Goal: Transaction & Acquisition: Download file/media

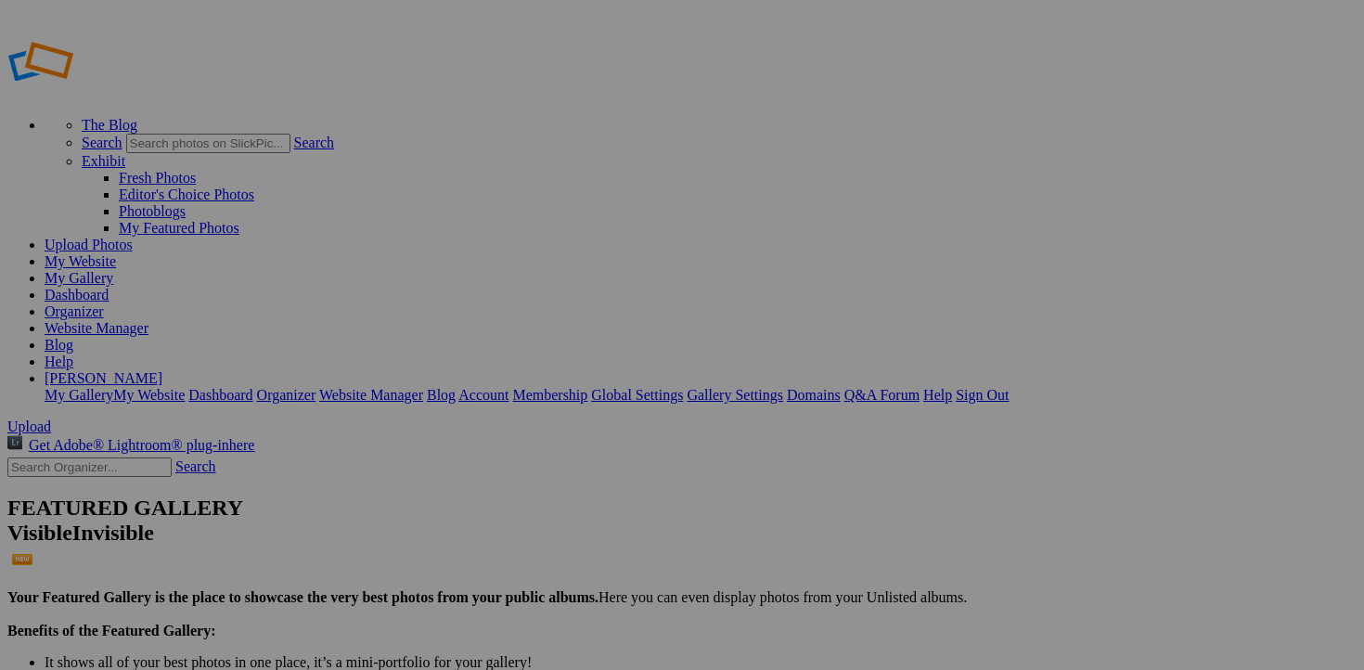
scroll to position [142, 0]
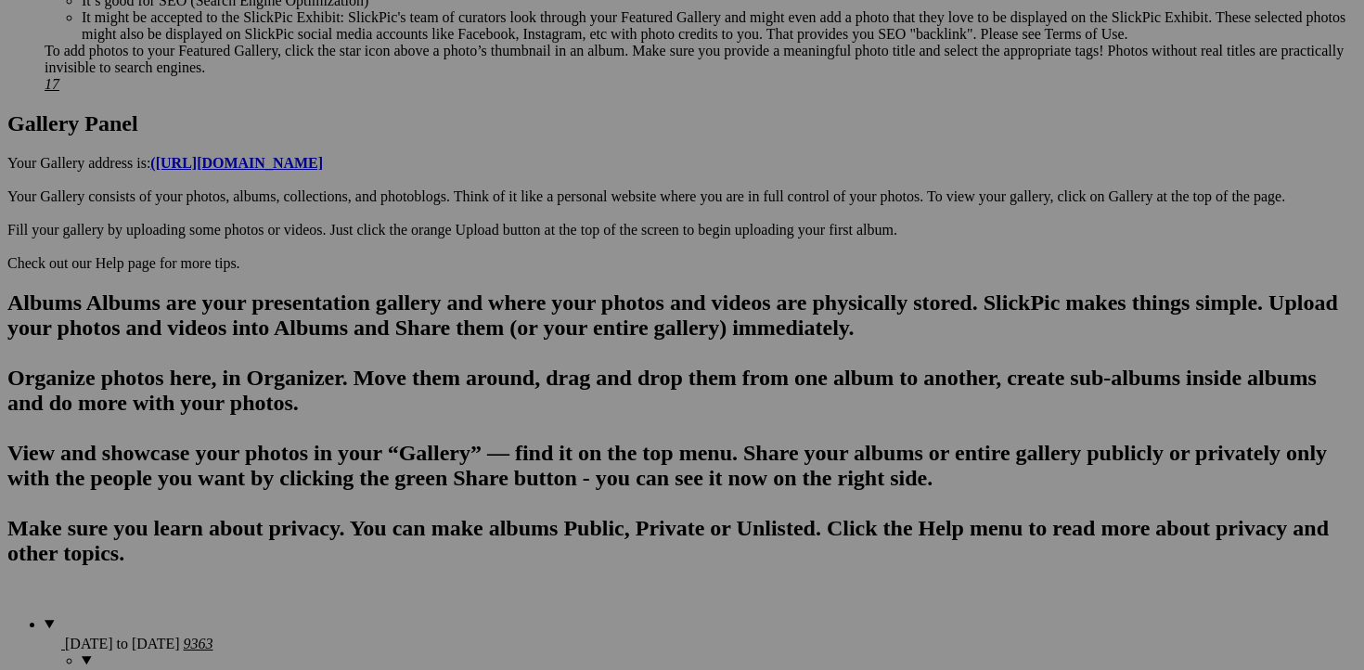
scroll to position [942, 0]
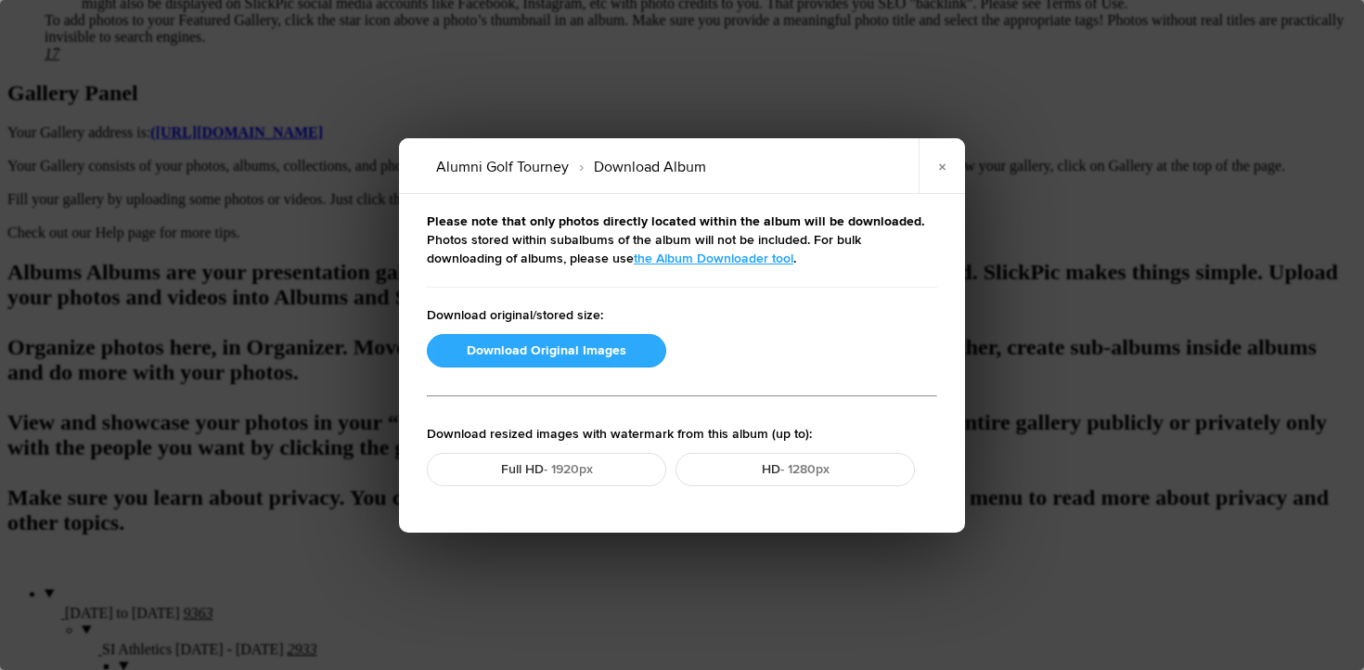
click at [503, 354] on button "Download Original Images" at bounding box center [546, 350] width 239 height 33
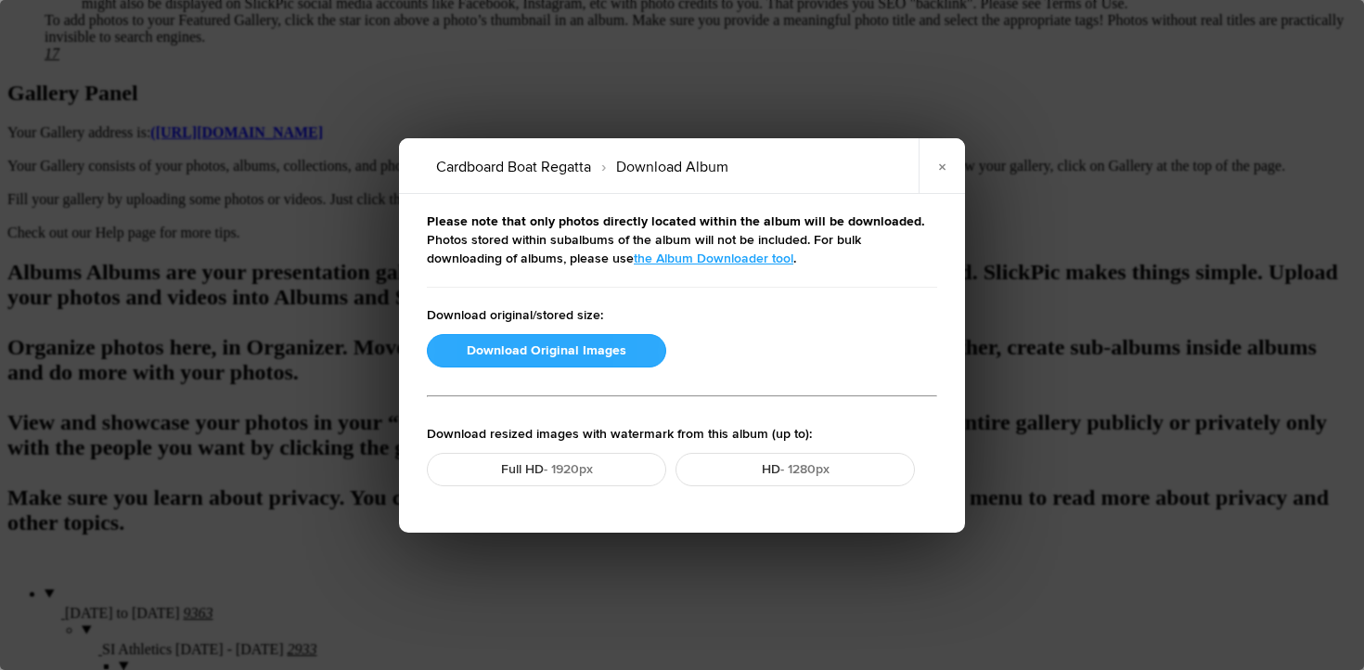
click at [536, 356] on button "Download Original Images" at bounding box center [546, 350] width 239 height 33
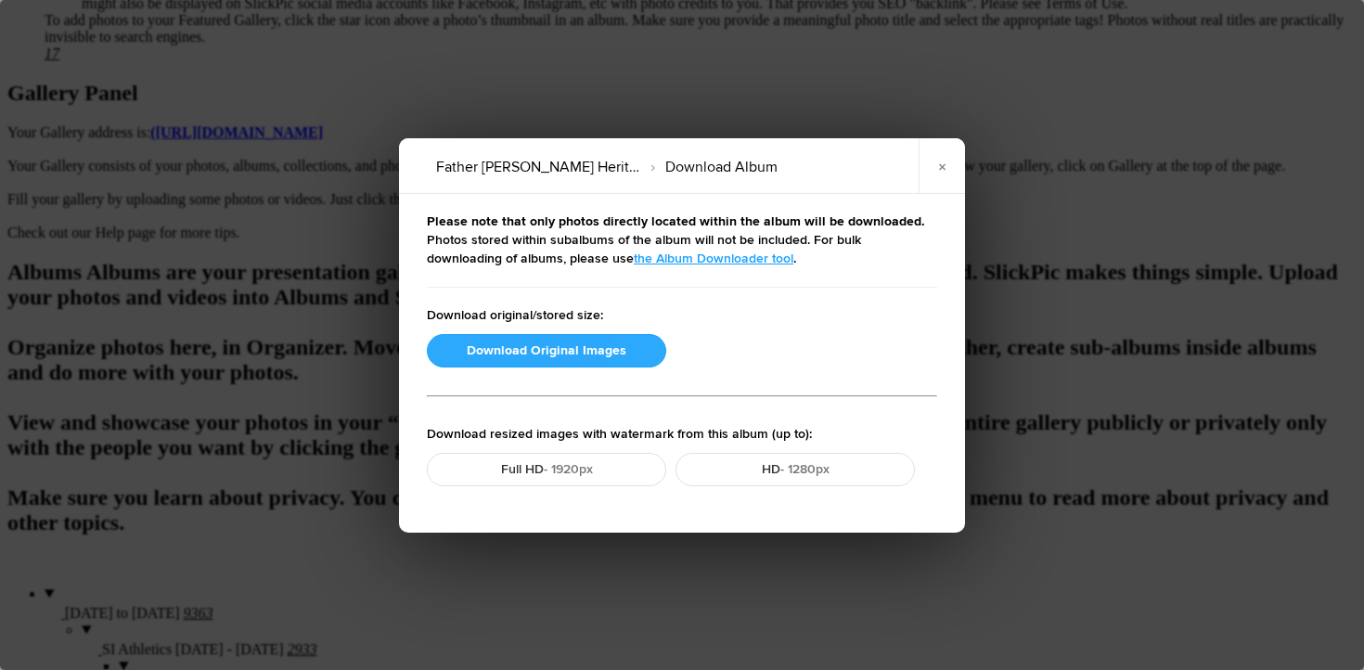
click at [508, 345] on button "Download Original Images" at bounding box center [546, 350] width 239 height 33
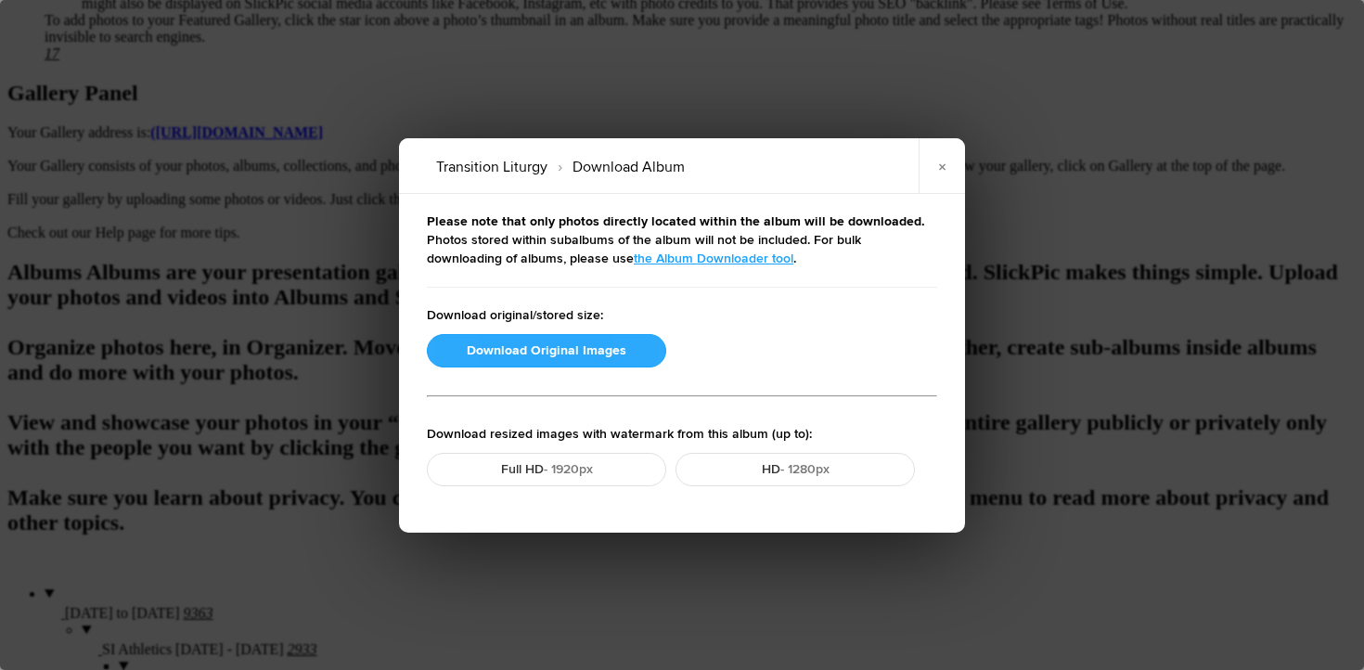
click at [566, 351] on button "Download Original Images" at bounding box center [546, 350] width 239 height 33
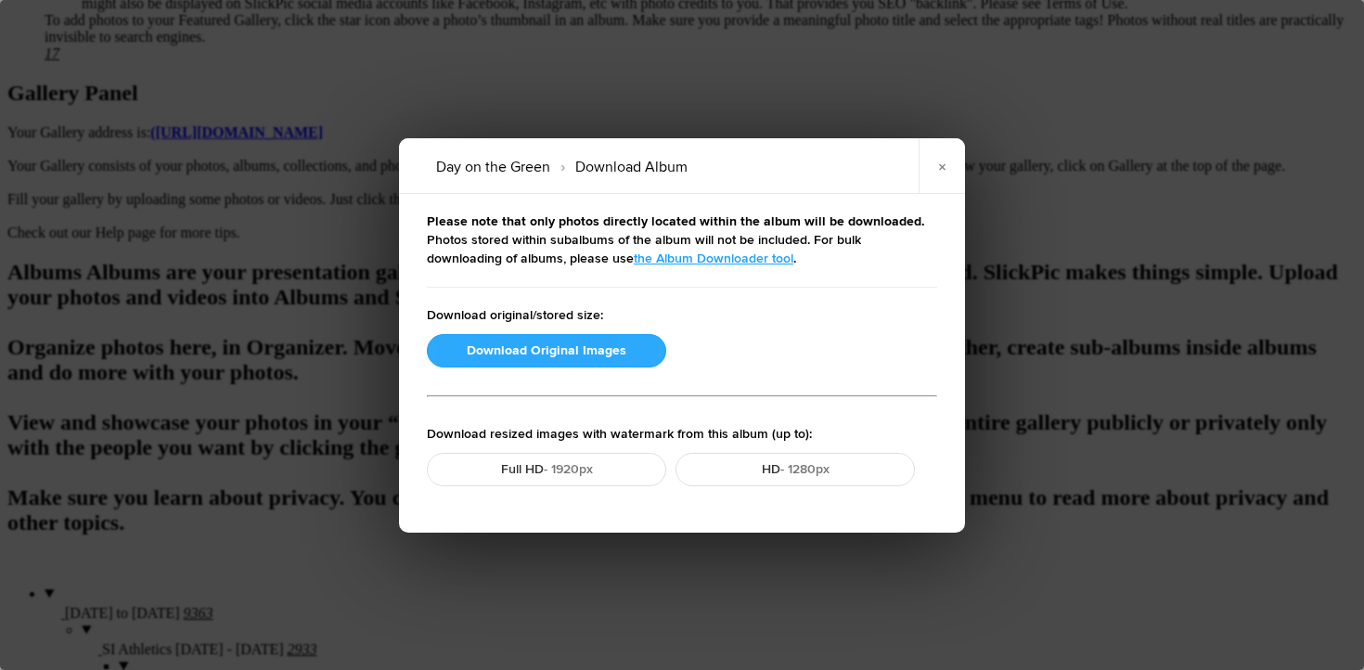
click at [559, 348] on button "Download Original Images" at bounding box center [546, 350] width 239 height 33
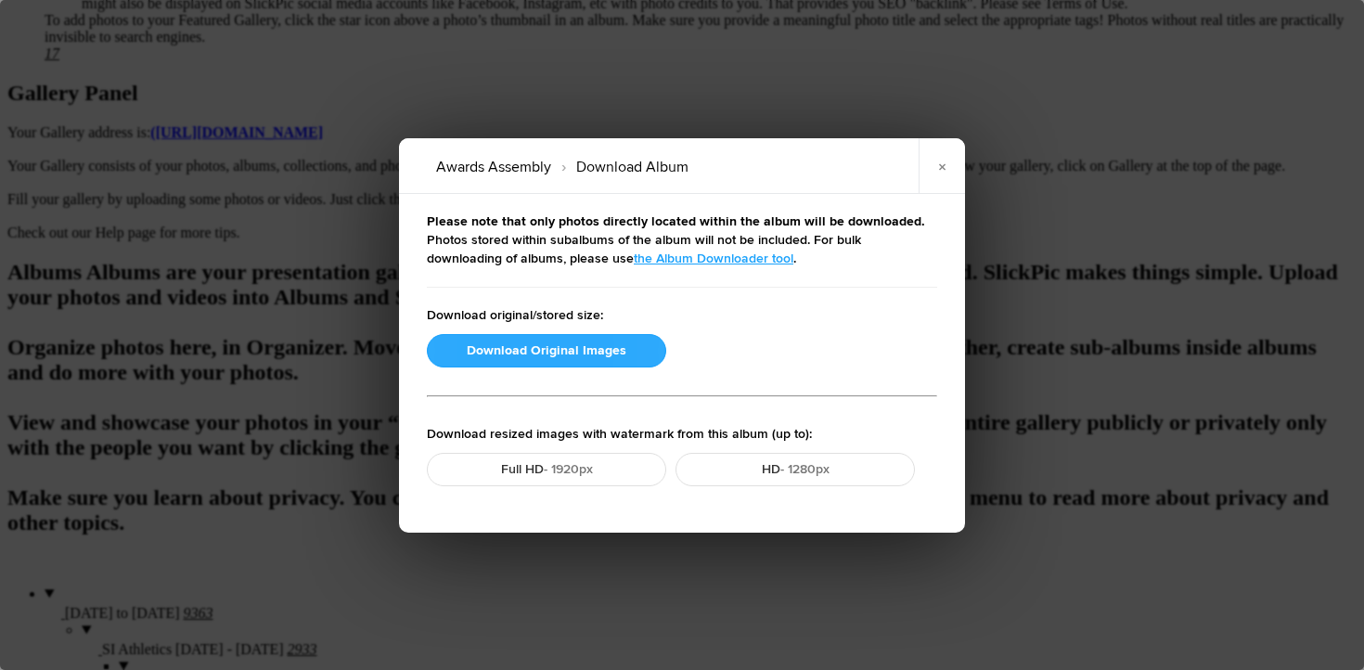
click at [561, 341] on button "Download Original Images" at bounding box center [546, 350] width 239 height 33
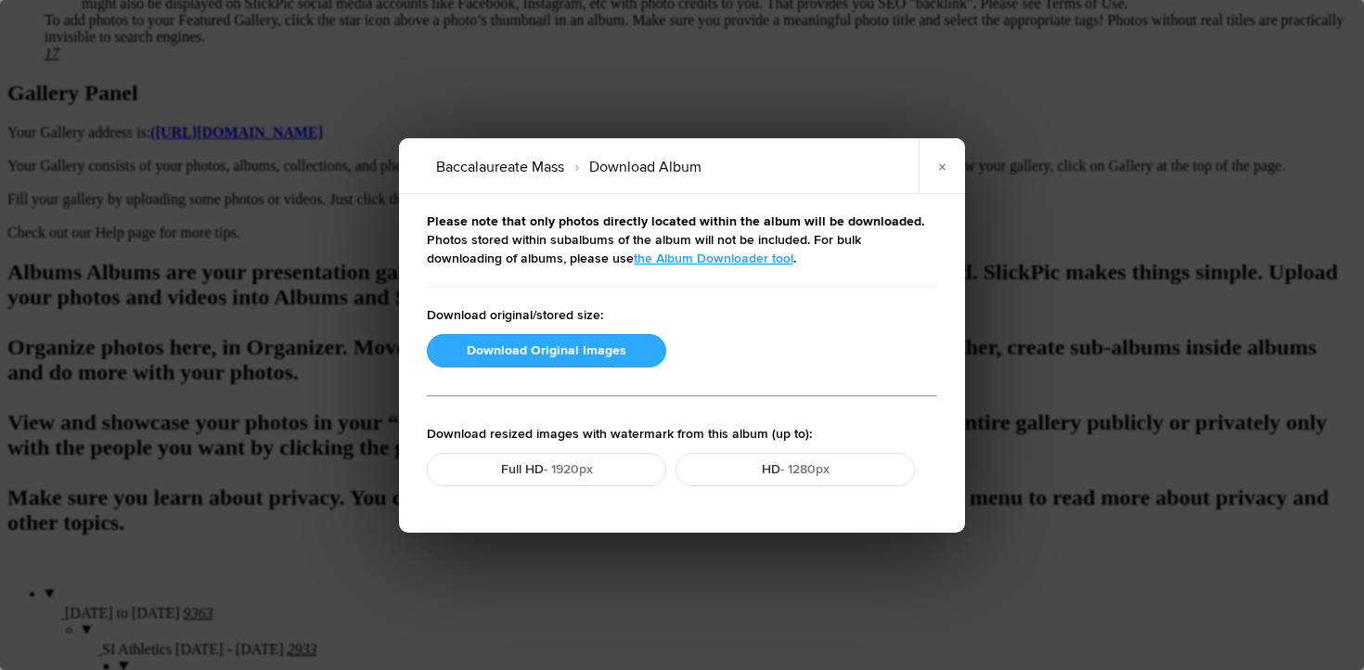
click at [548, 353] on button "Download Original Images" at bounding box center [546, 350] width 239 height 33
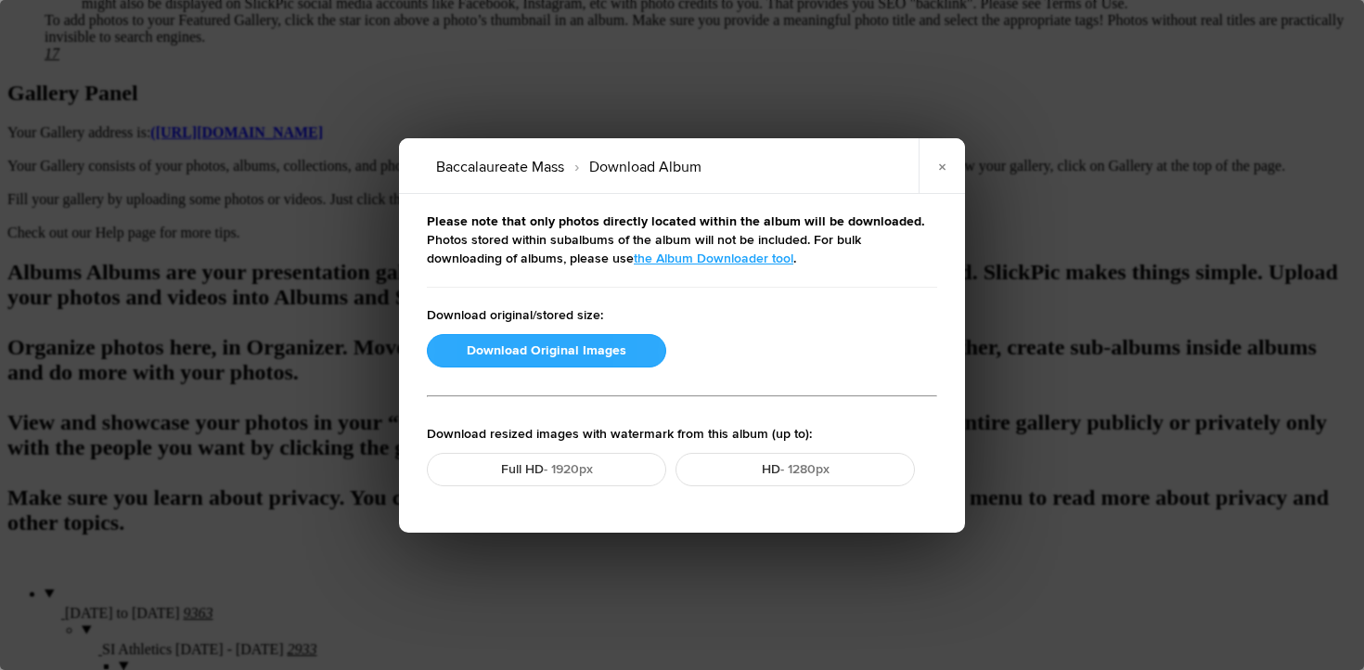
click at [526, 349] on button "Download Original Images" at bounding box center [546, 350] width 239 height 33
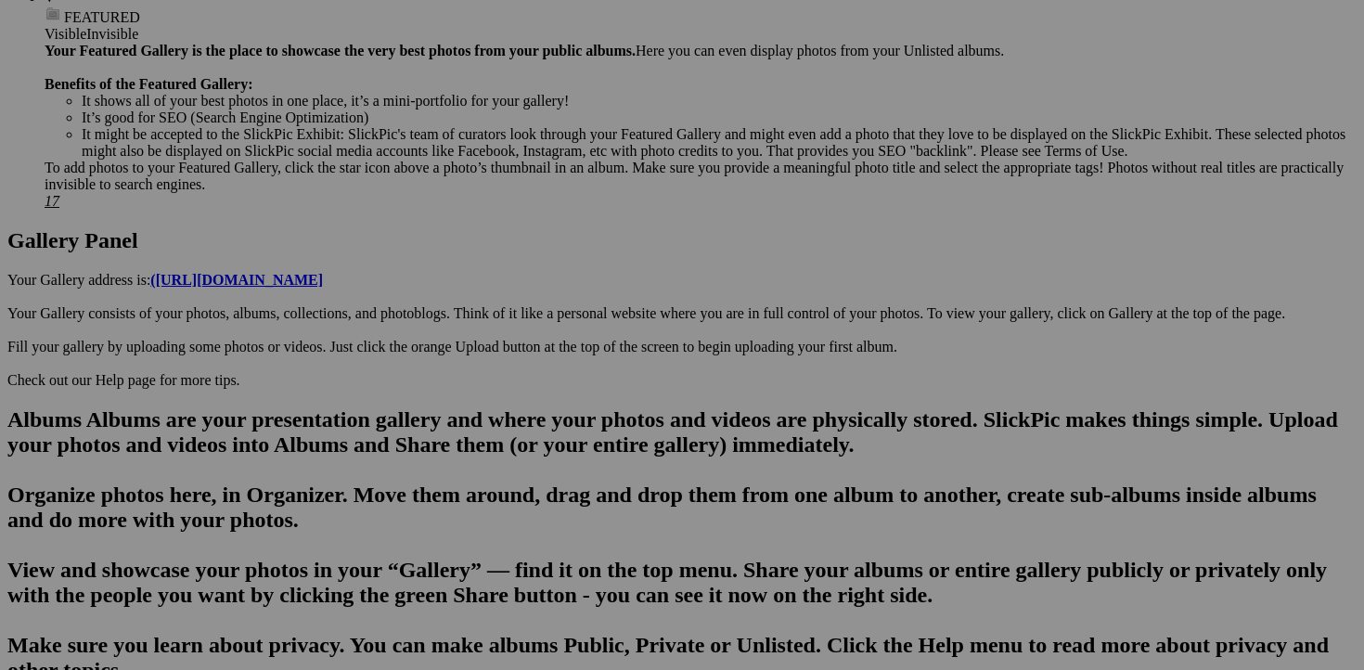
scroll to position [798, 0]
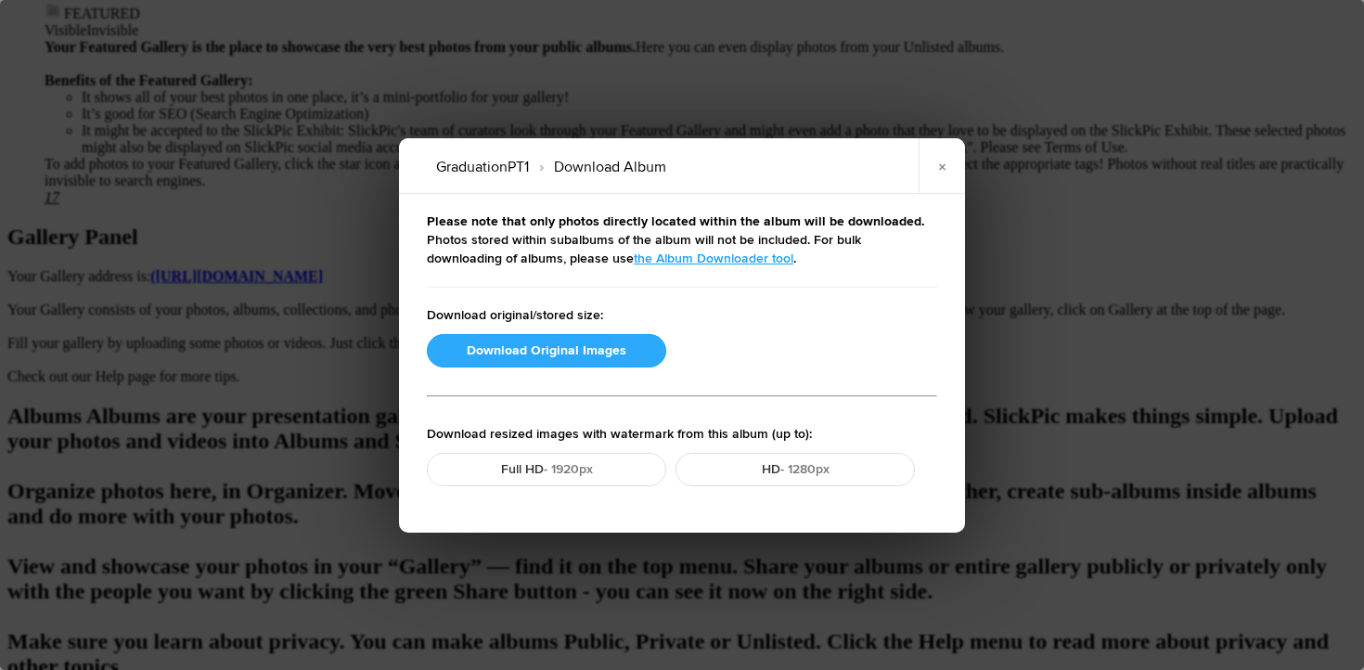
click at [495, 352] on button "Download Original Images" at bounding box center [546, 350] width 239 height 33
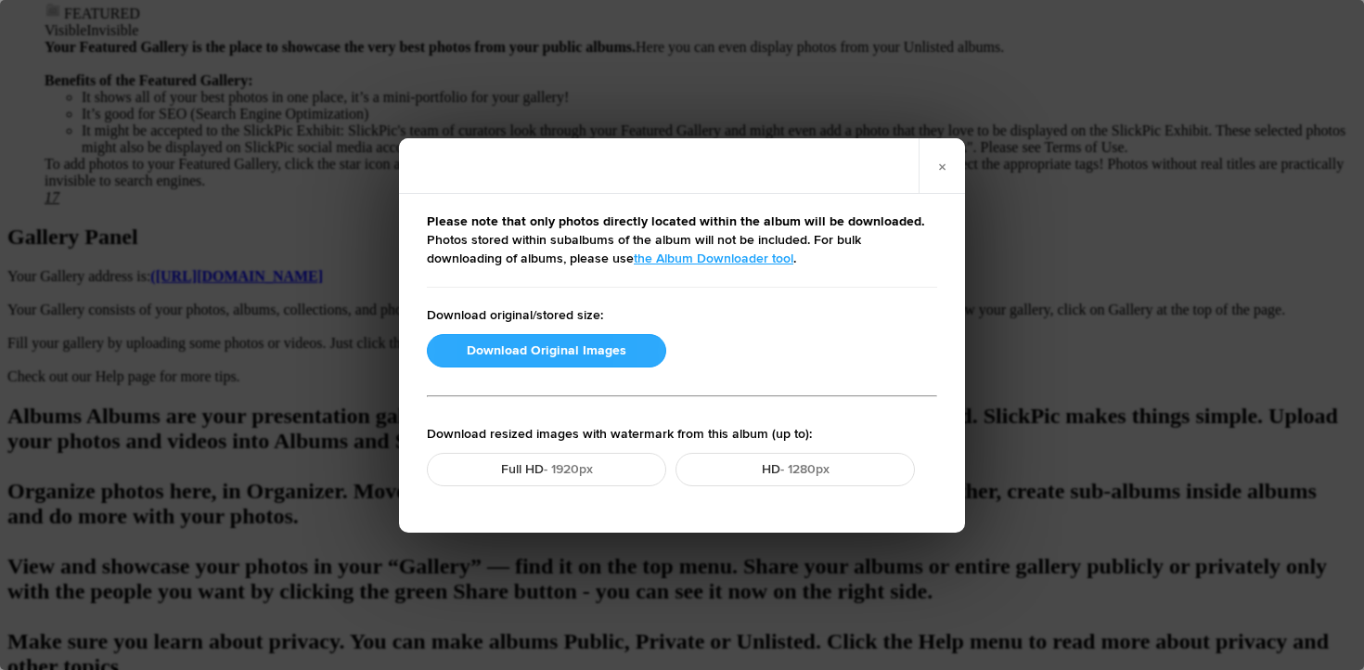
click at [568, 358] on button "Download Original Images" at bounding box center [546, 350] width 239 height 33
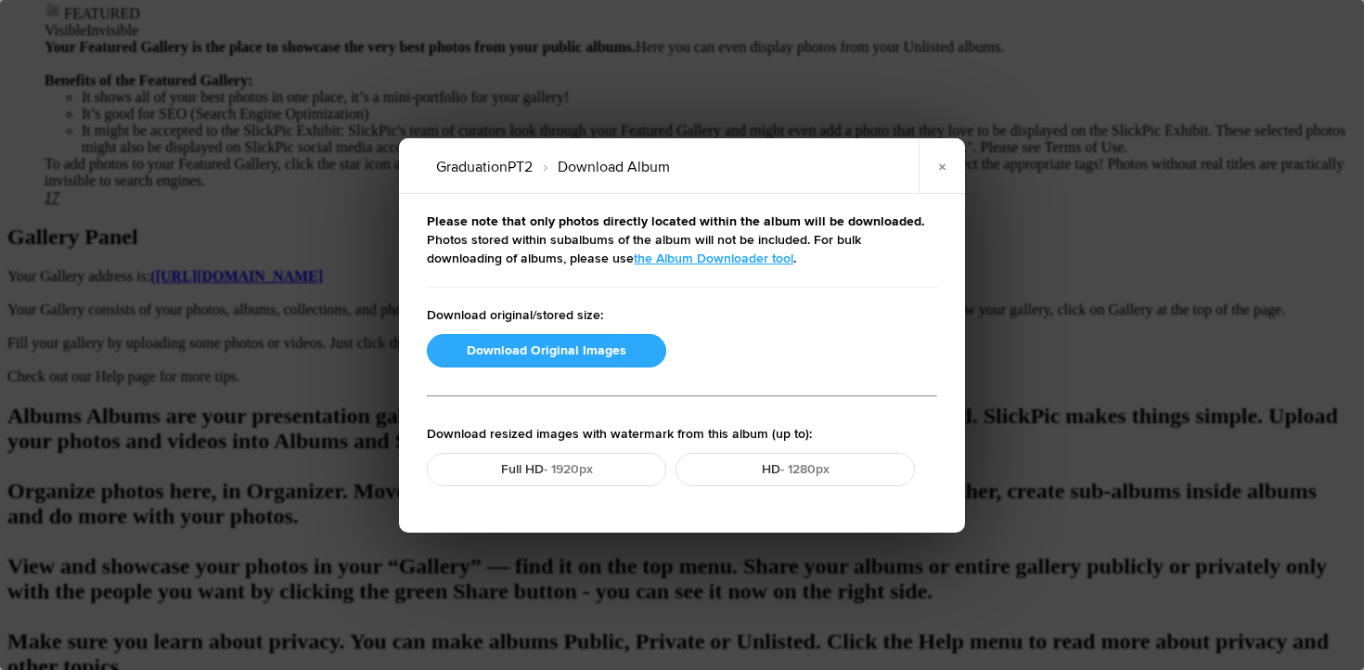
click at [505, 353] on button "Download Original Images" at bounding box center [546, 350] width 239 height 33
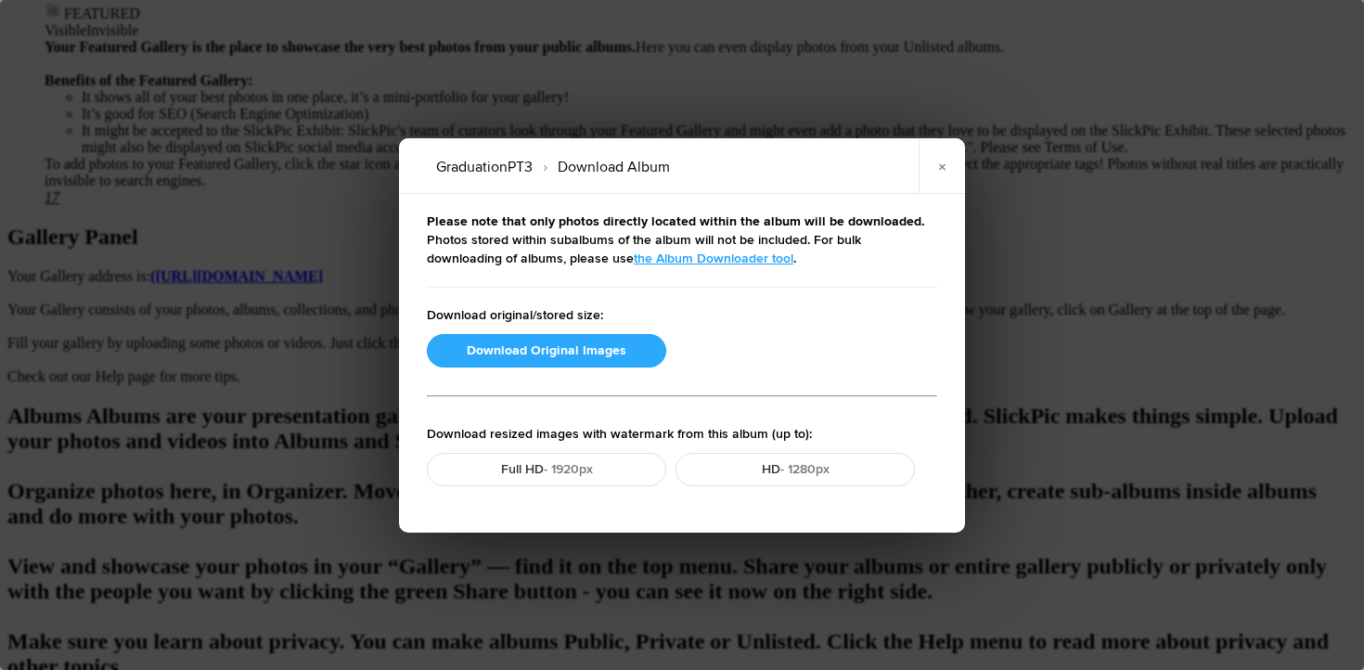
click at [516, 352] on button "Download Original Images" at bounding box center [546, 350] width 239 height 33
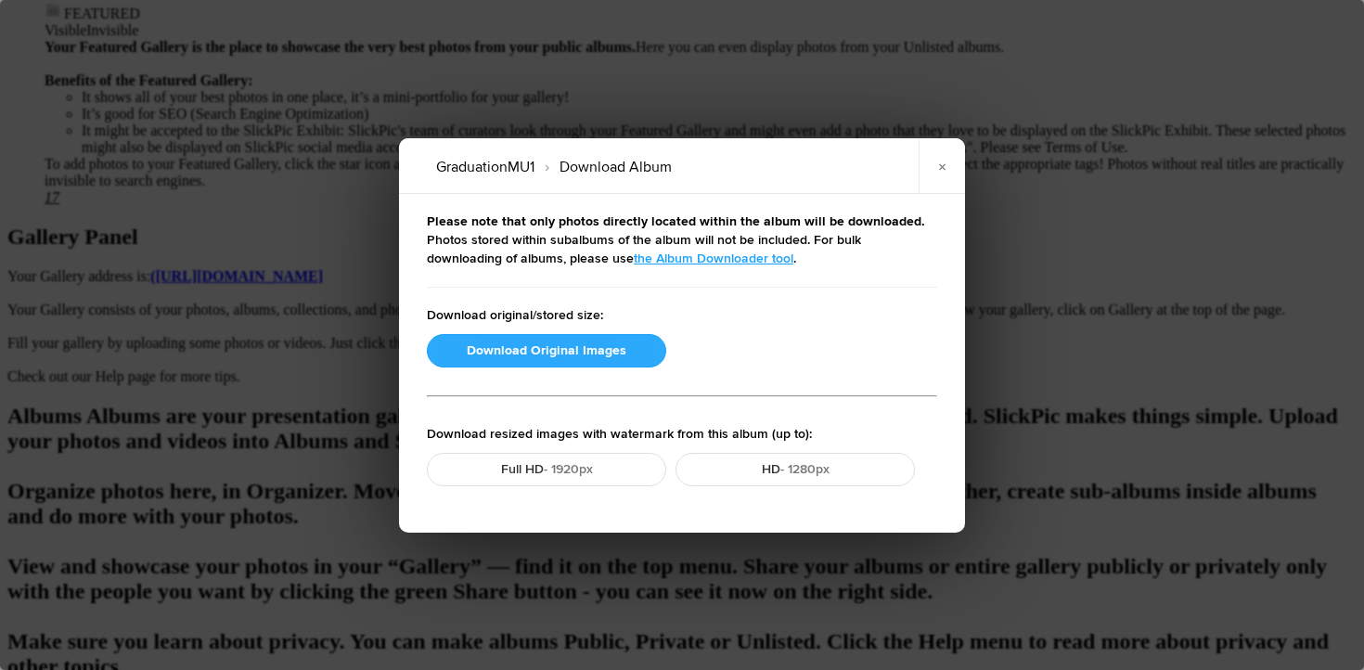
click at [551, 342] on button "Download Original Images" at bounding box center [546, 350] width 239 height 33
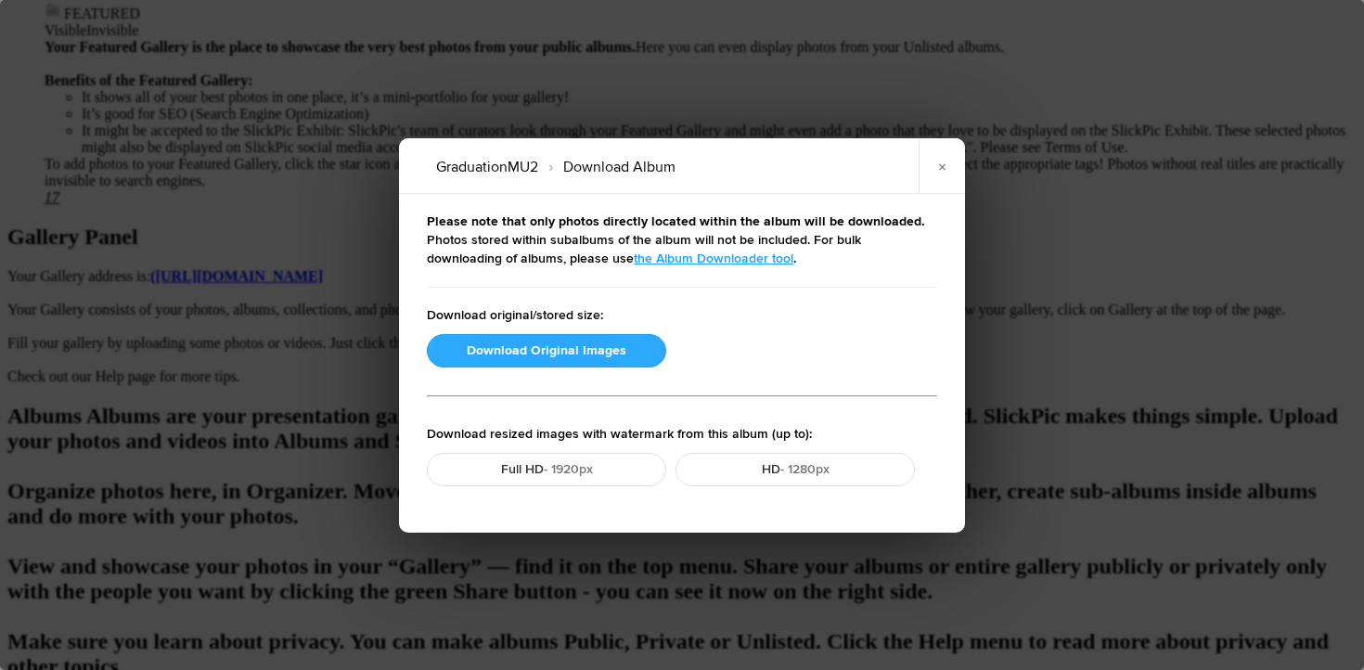
click at [547, 346] on button "Download Original Images" at bounding box center [546, 350] width 239 height 33
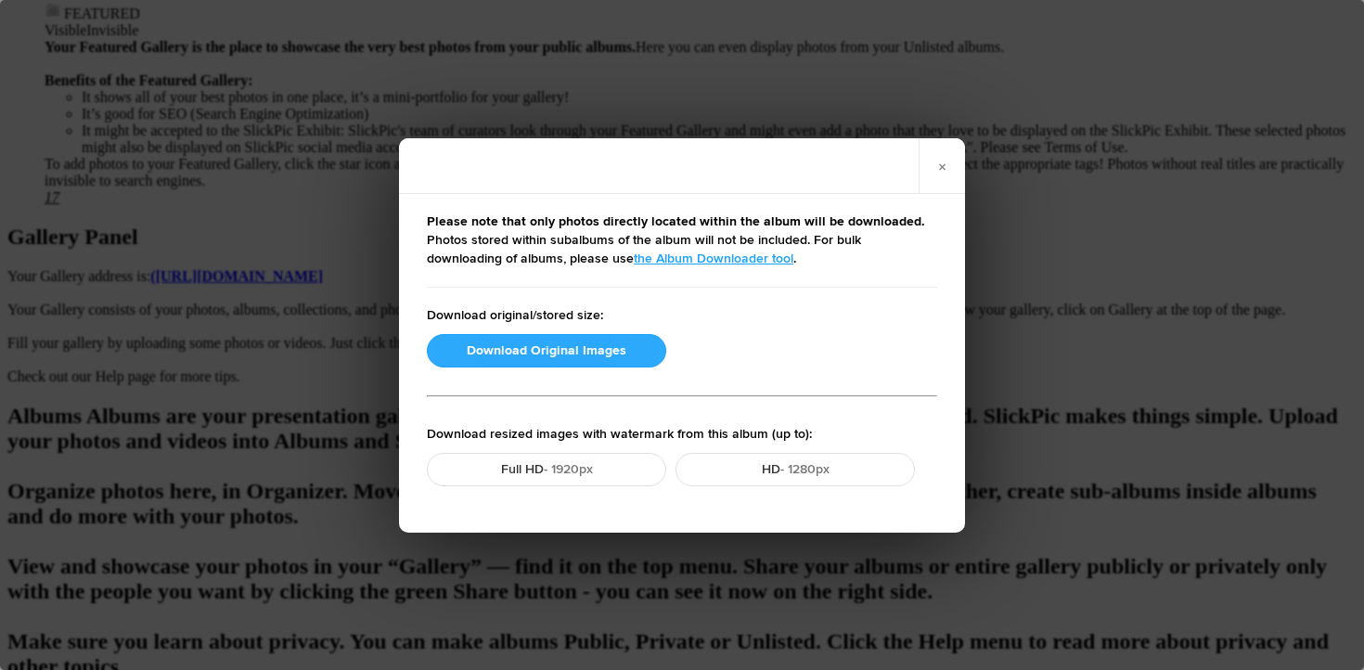
click at [548, 351] on button "Download Original Images" at bounding box center [546, 350] width 239 height 33
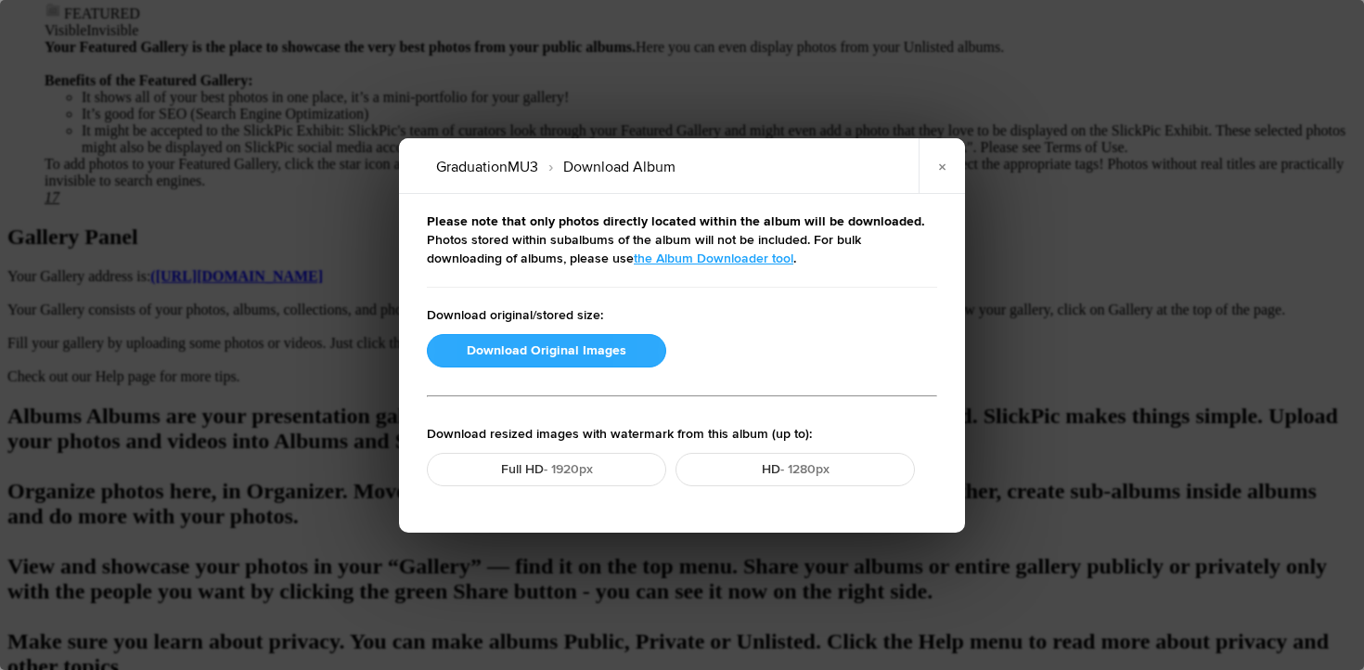
click at [559, 342] on button "Download Original Images" at bounding box center [546, 350] width 239 height 33
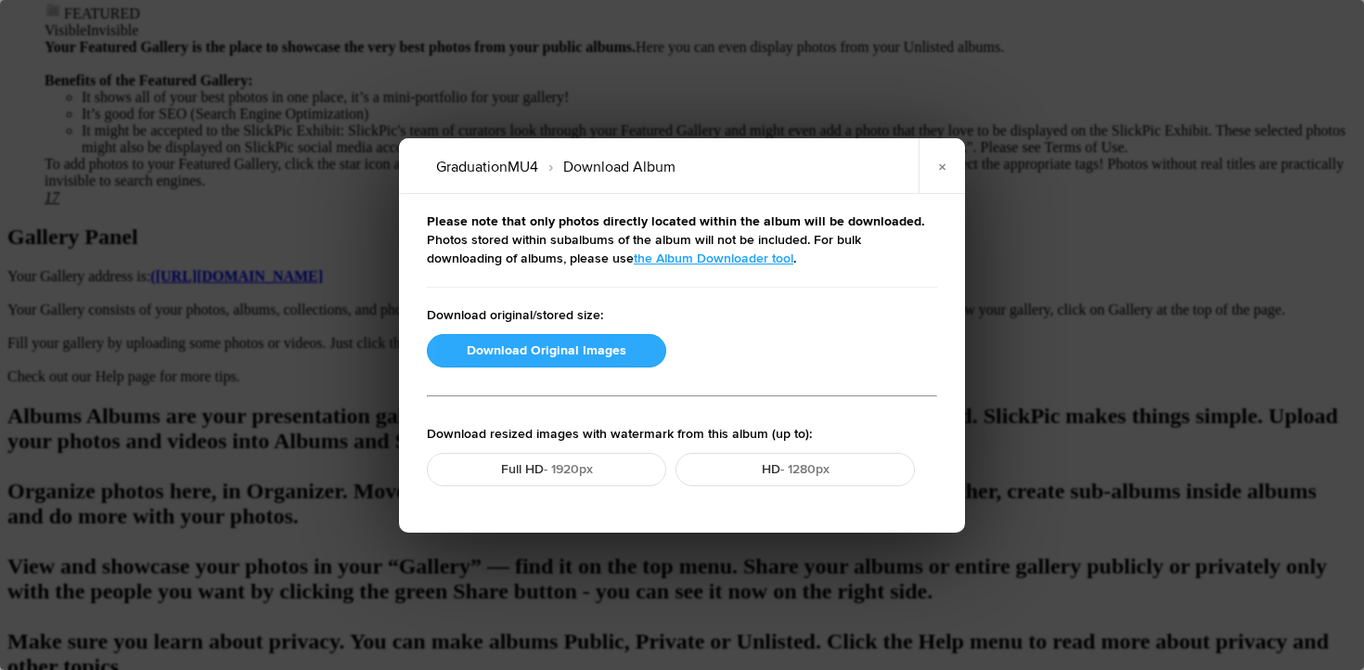
click at [539, 350] on button "Download Original Images" at bounding box center [546, 350] width 239 height 33
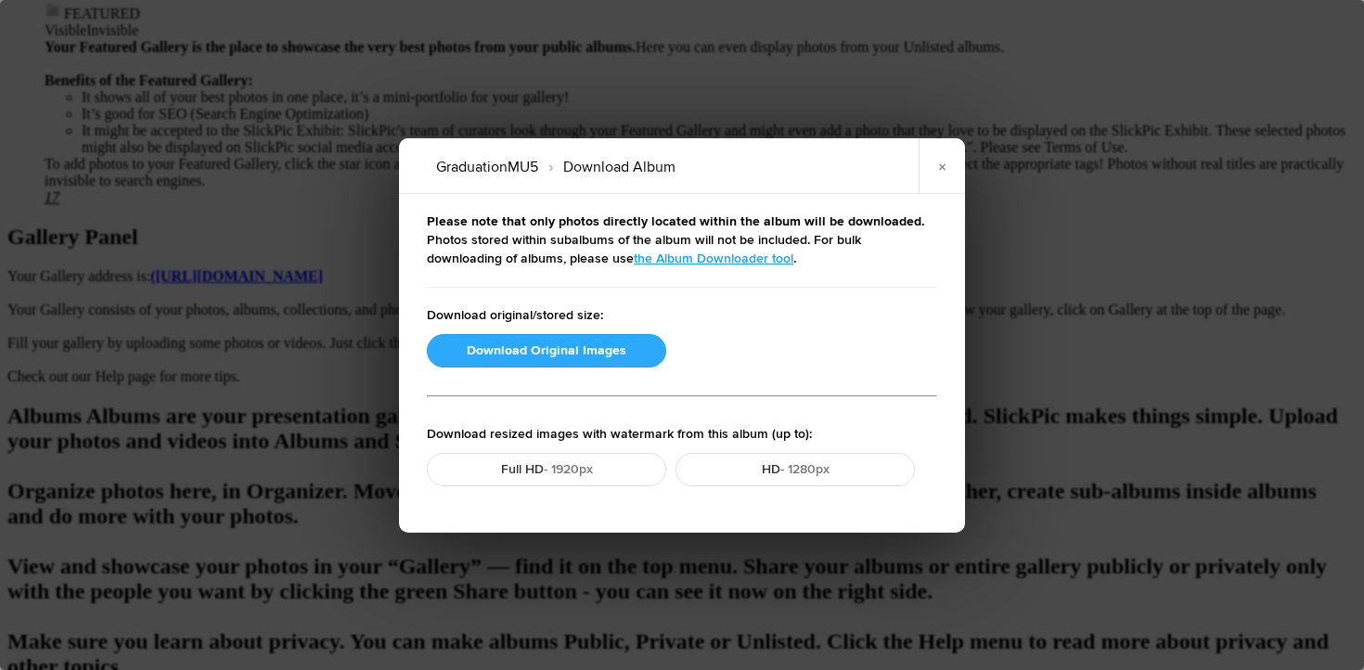
click at [591, 356] on button "Download Original Images" at bounding box center [546, 350] width 239 height 33
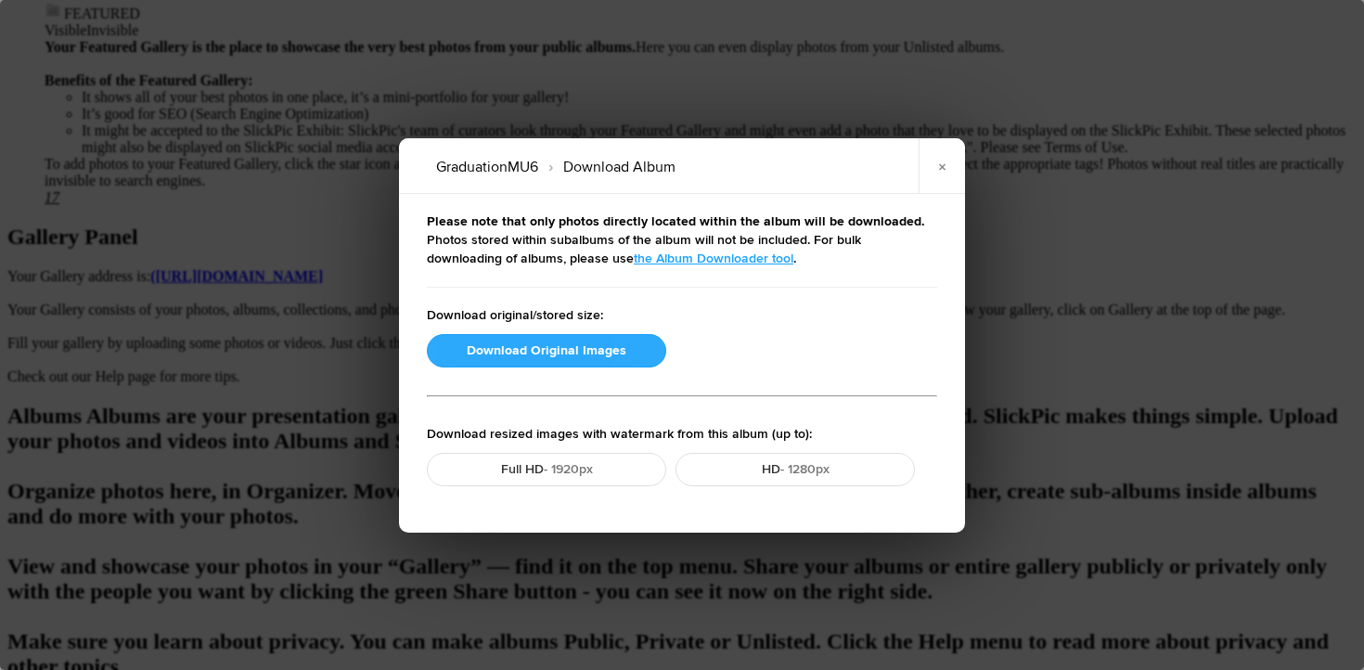
click at [487, 342] on button "Download Original Images" at bounding box center [546, 350] width 239 height 33
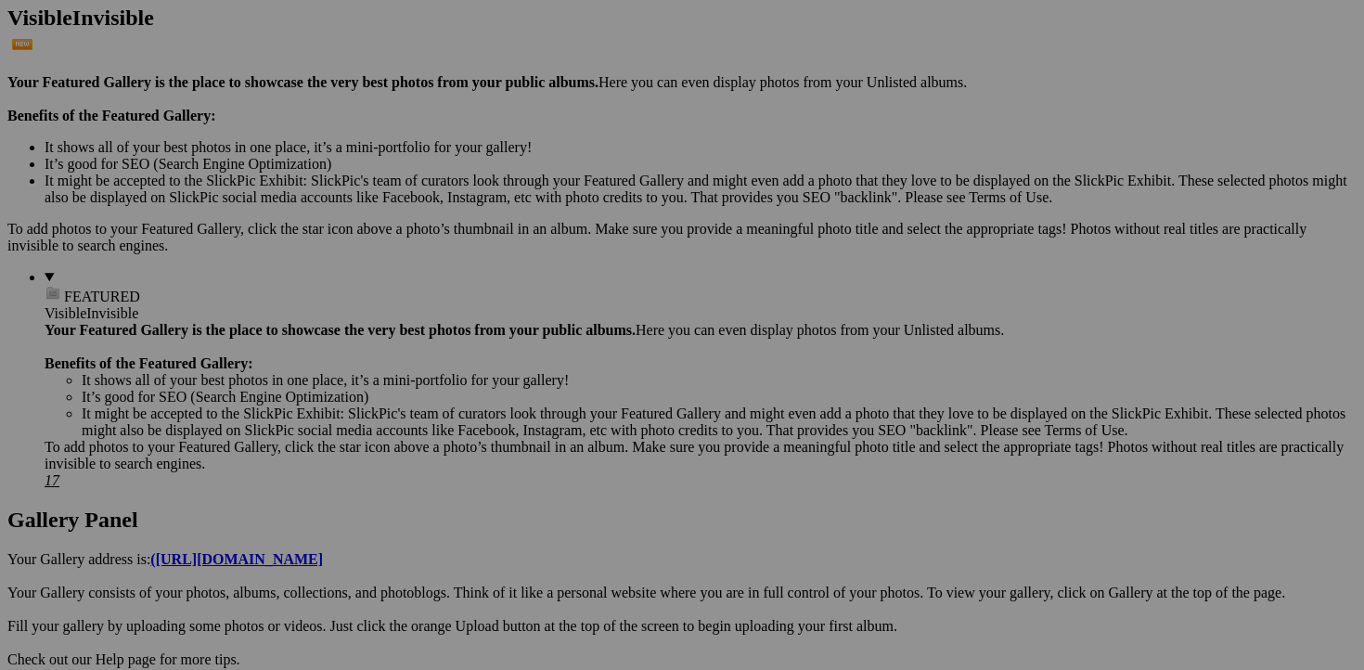
scroll to position [513, 0]
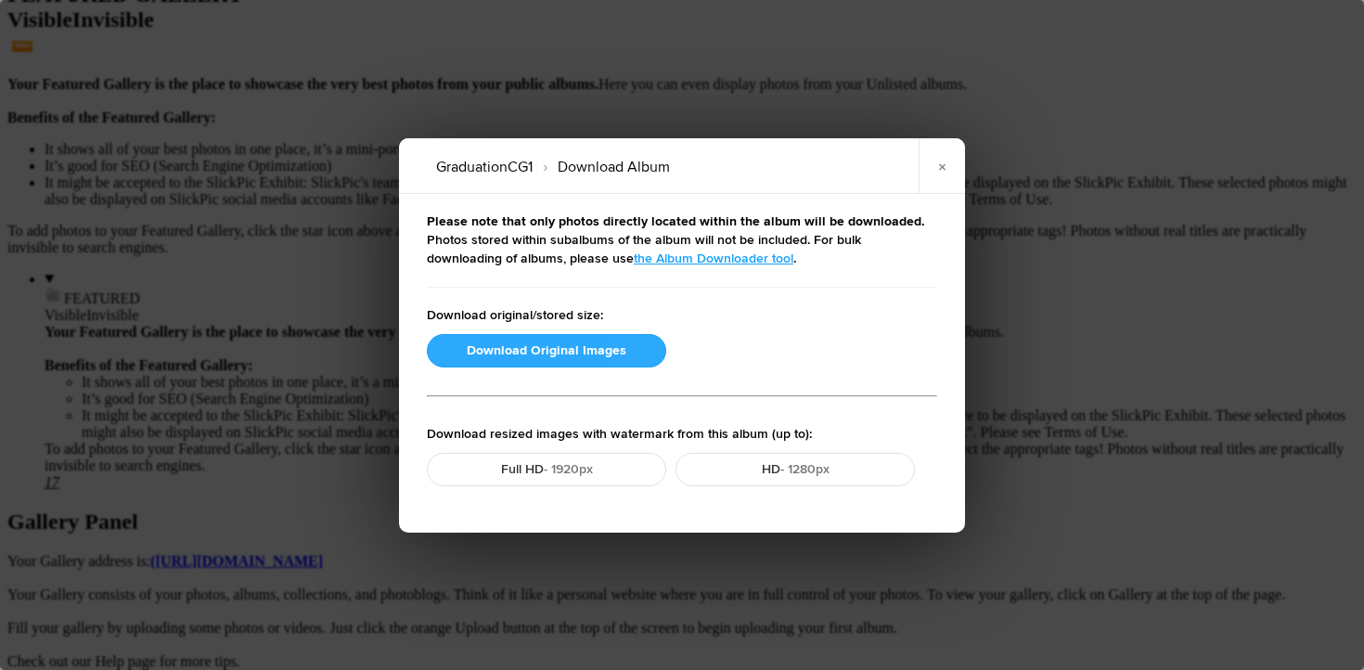
click at [501, 358] on button "Download Original Images" at bounding box center [546, 350] width 239 height 33
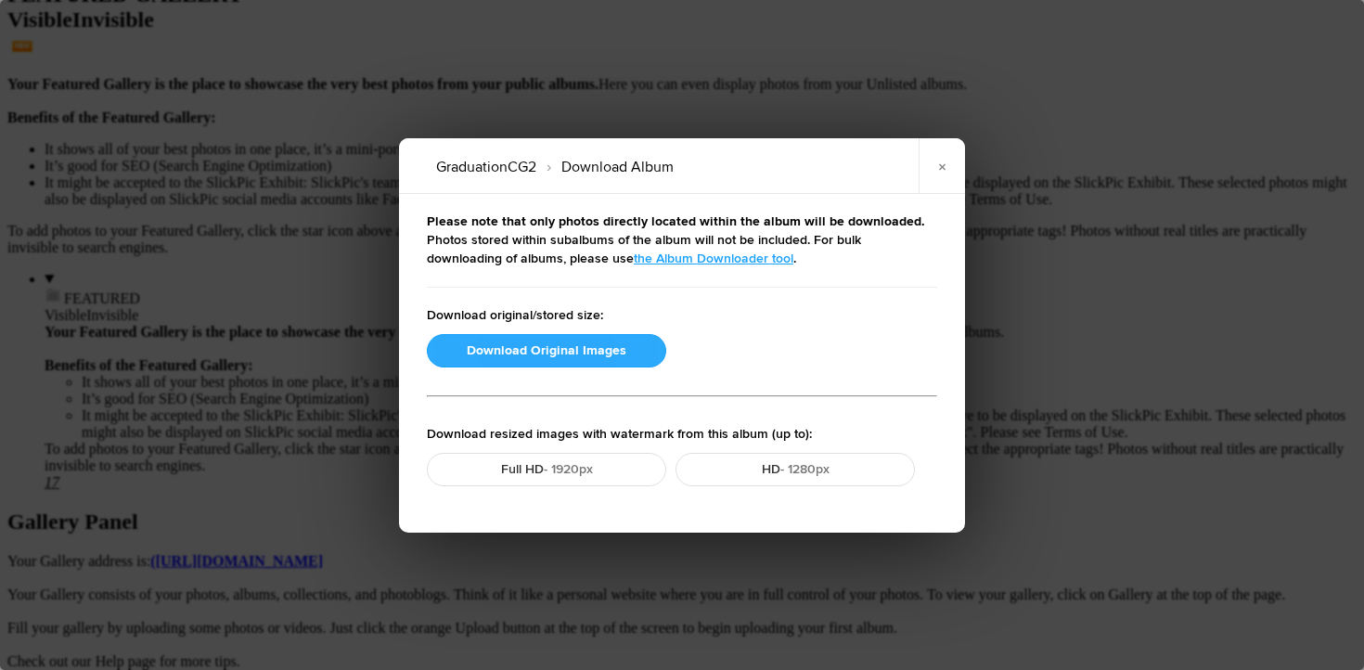
click at [558, 355] on button "Download Original Images" at bounding box center [546, 350] width 239 height 33
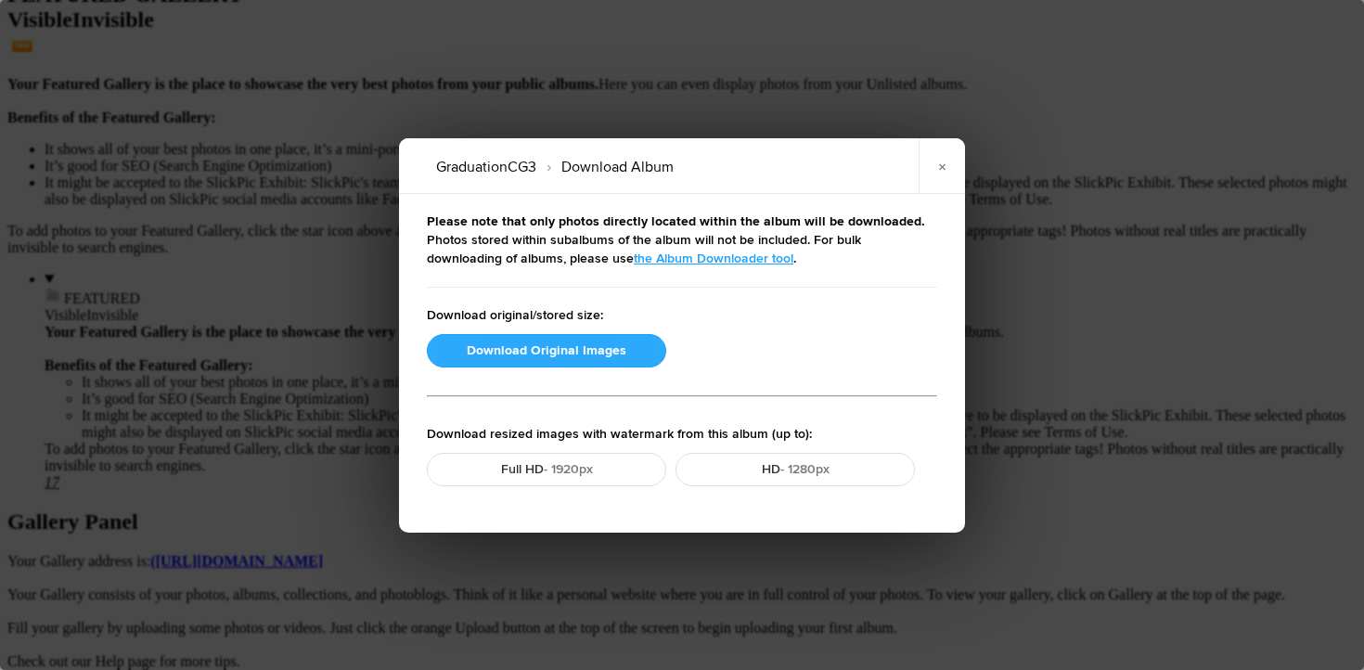
click at [515, 353] on button "Download Original Images" at bounding box center [546, 350] width 239 height 33
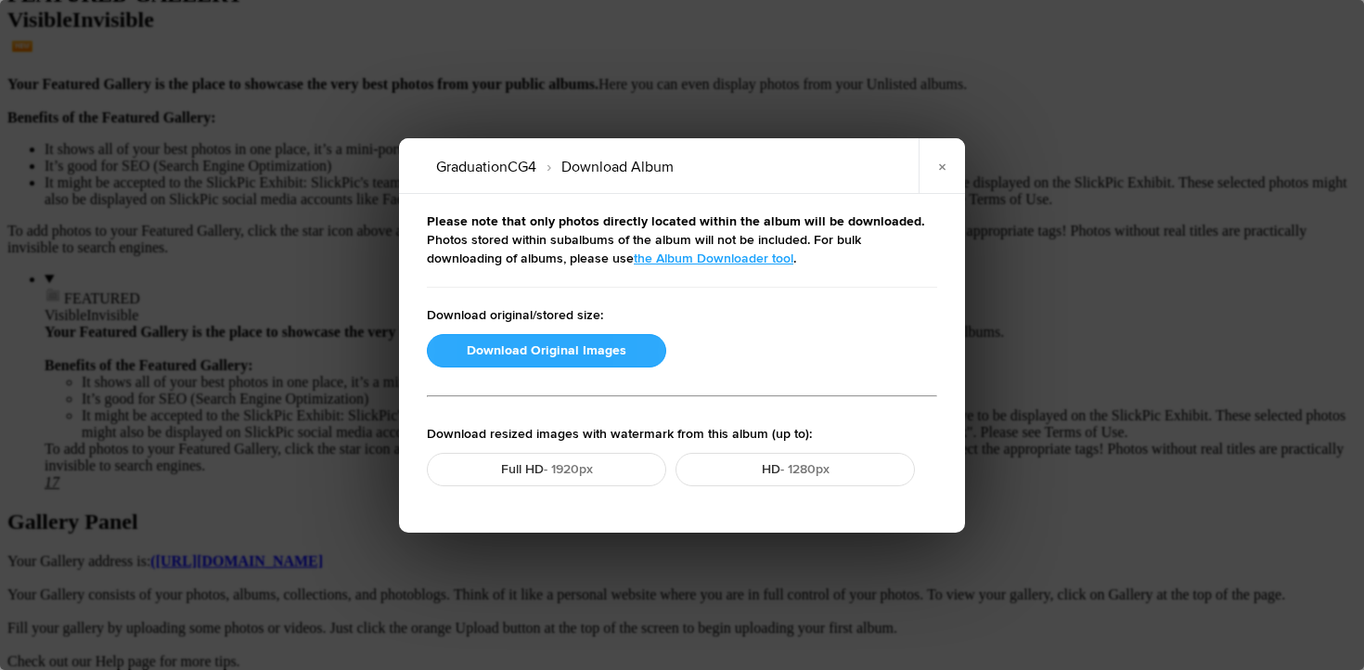
click at [530, 350] on button "Download Original Images" at bounding box center [546, 350] width 239 height 33
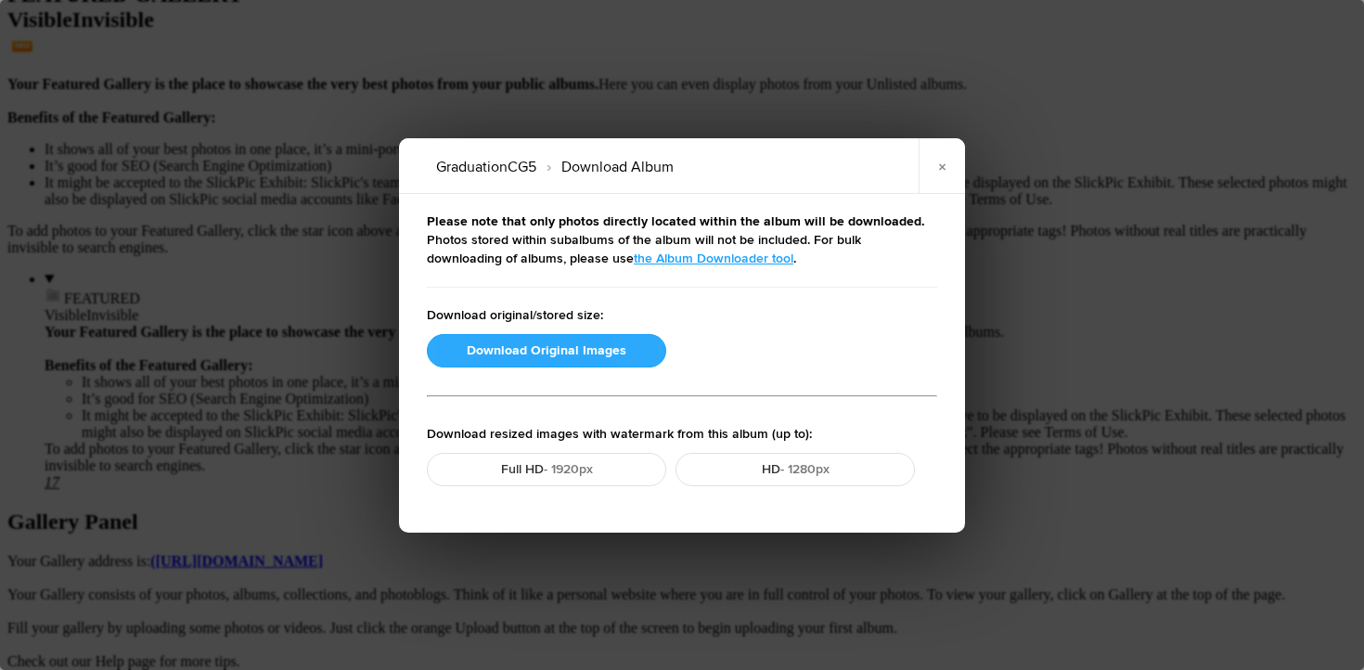
click at [498, 349] on button "Download Original Images" at bounding box center [546, 350] width 239 height 33
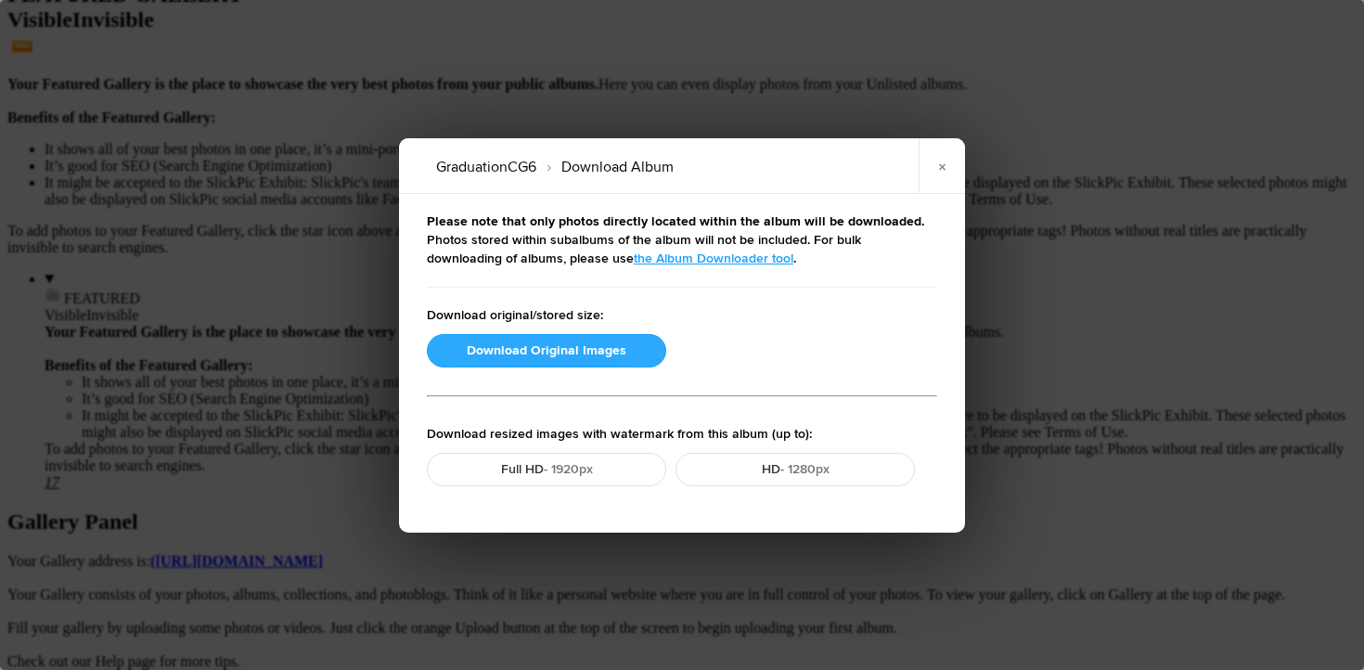
click at [566, 350] on button "Download Original Images" at bounding box center [546, 350] width 239 height 33
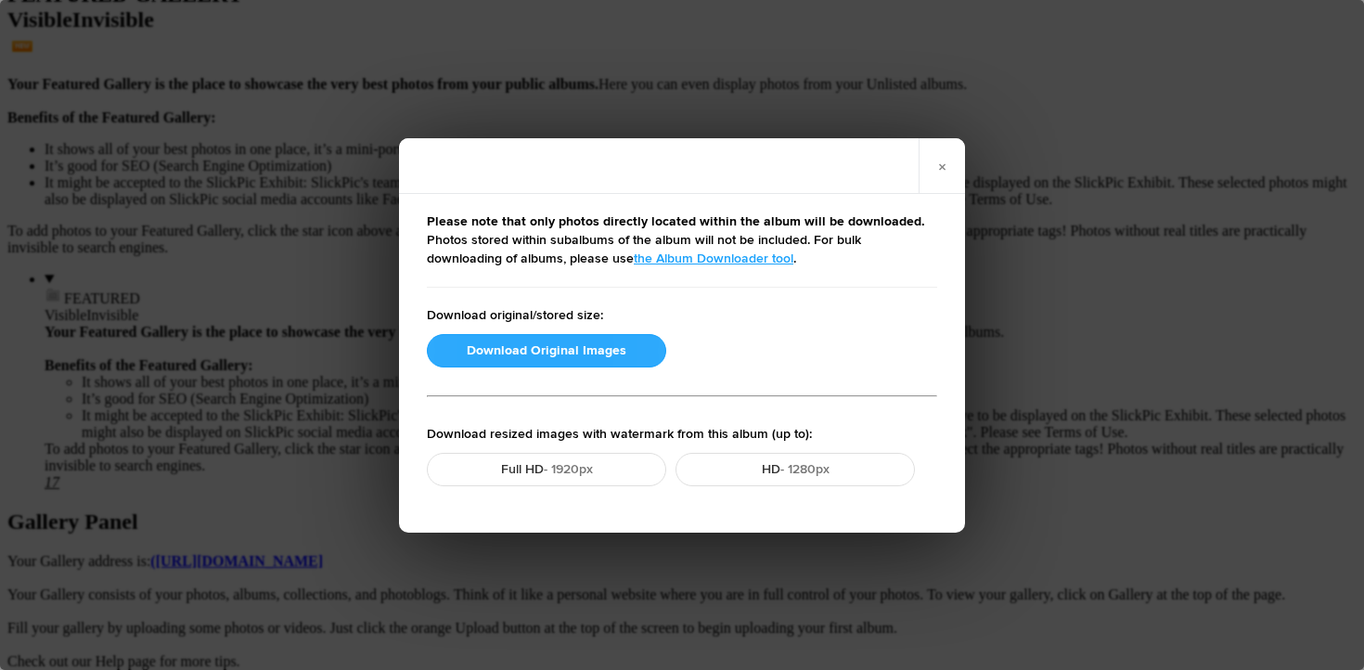
click at [533, 354] on button "Download Original Images" at bounding box center [546, 350] width 239 height 33
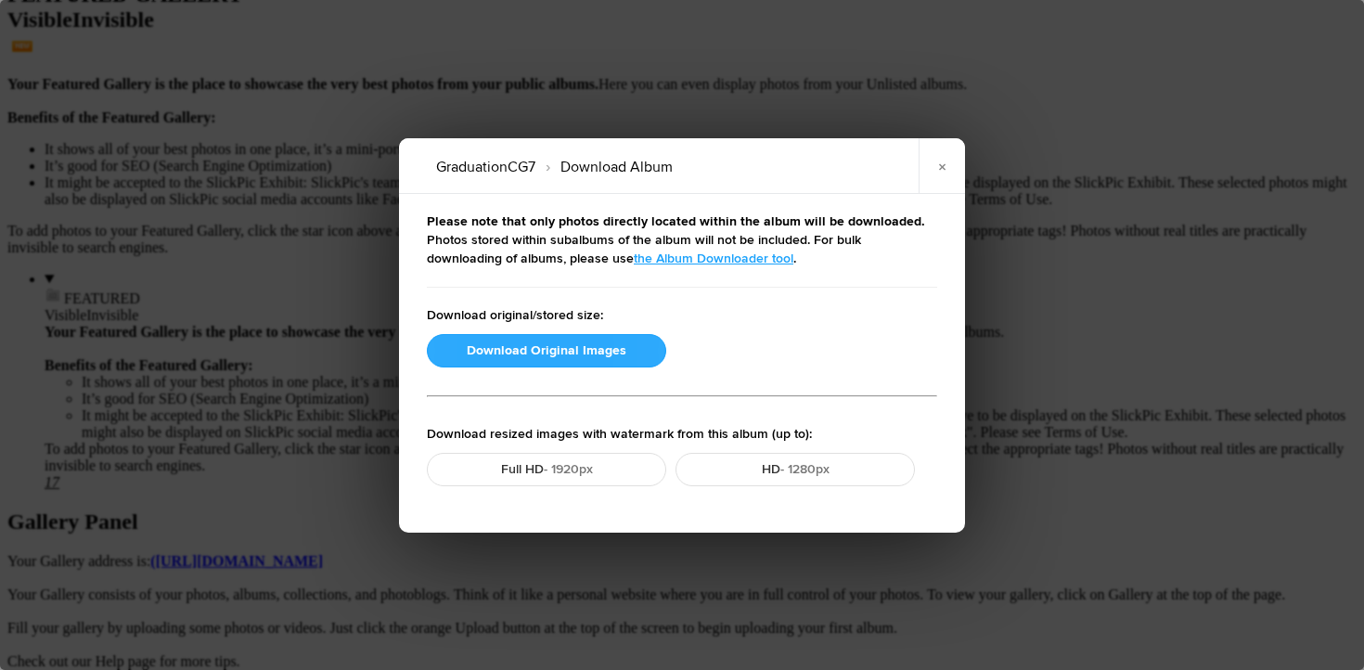
click at [536, 353] on button "Download Original Images" at bounding box center [546, 350] width 239 height 33
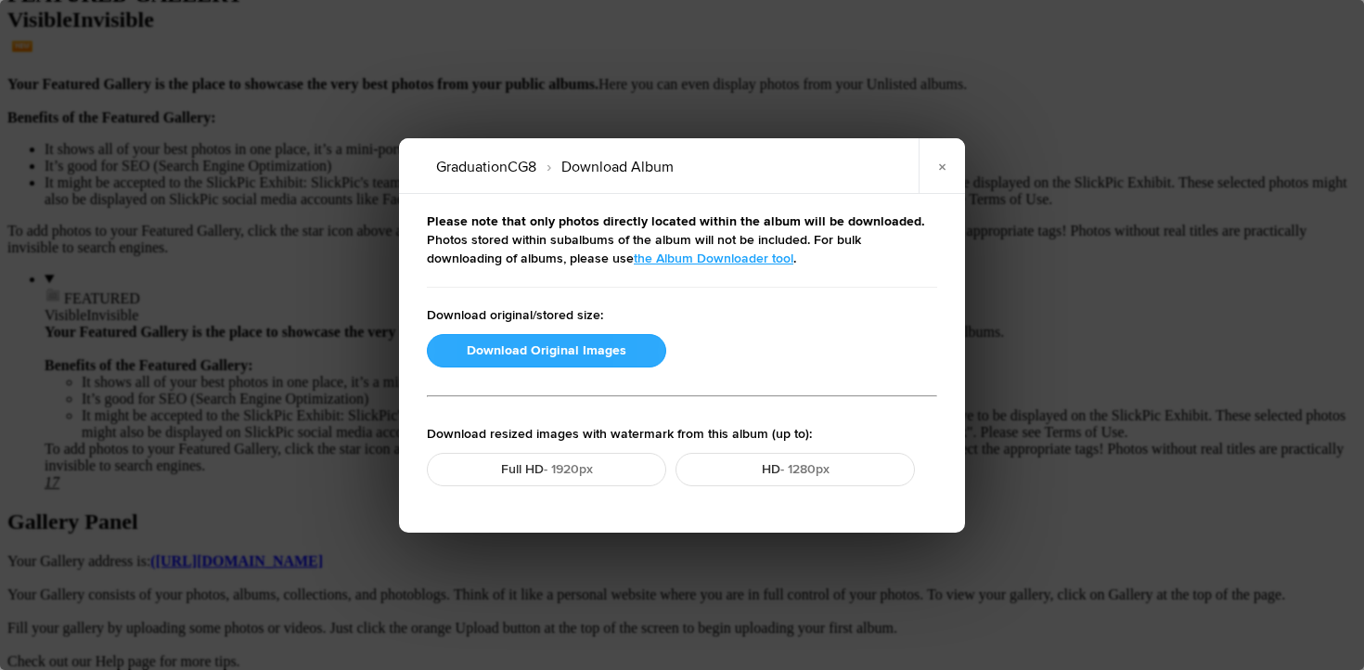
click at [554, 351] on button "Download Original Images" at bounding box center [546, 350] width 239 height 33
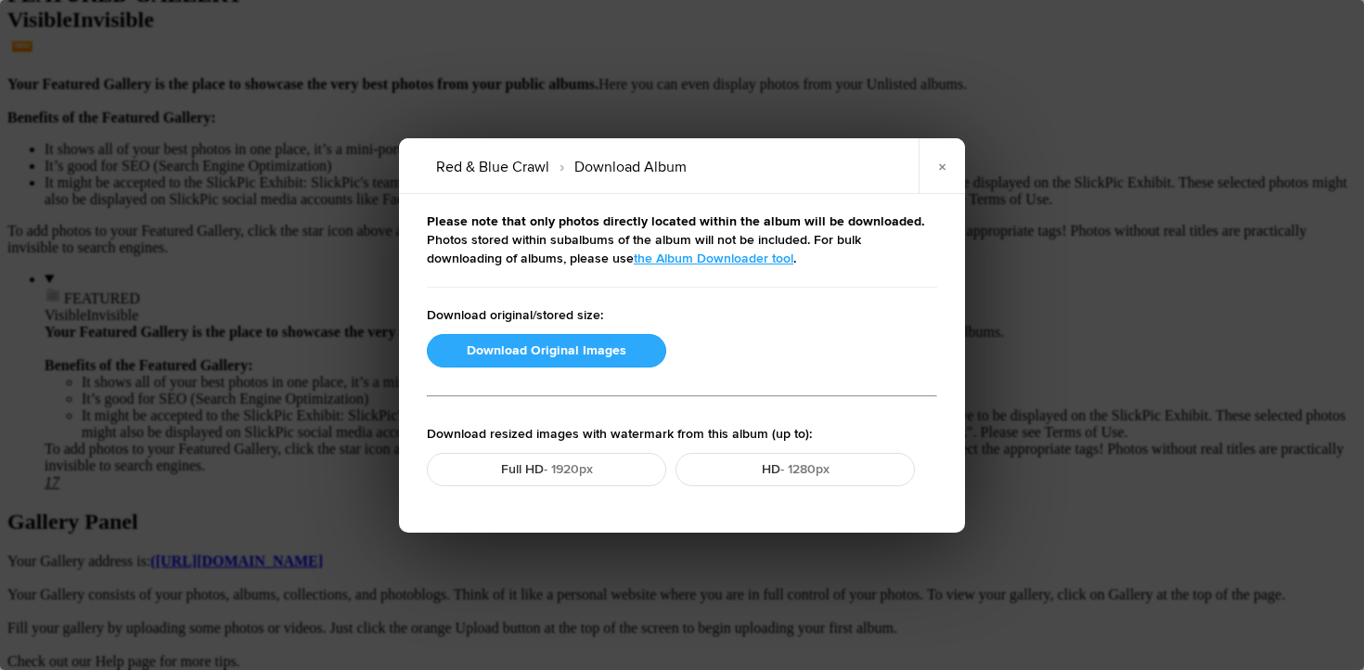
click at [571, 354] on button "Download Original Images" at bounding box center [546, 350] width 239 height 33
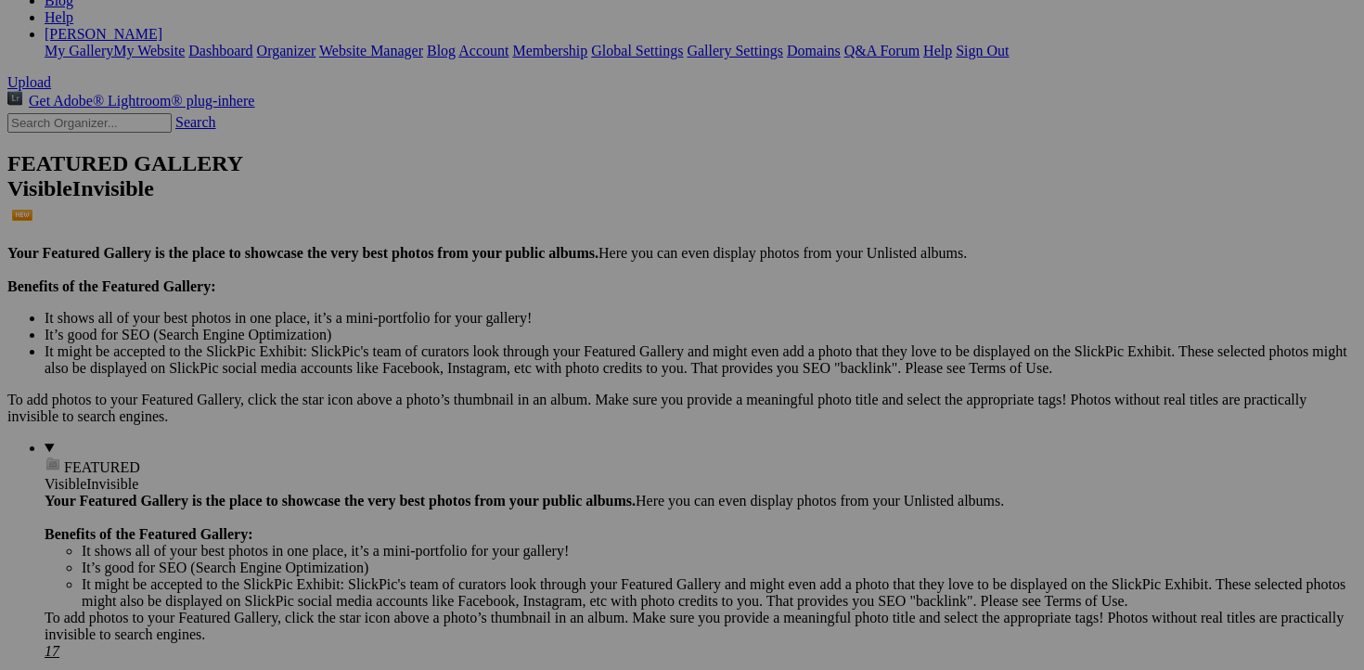
scroll to position [337, 0]
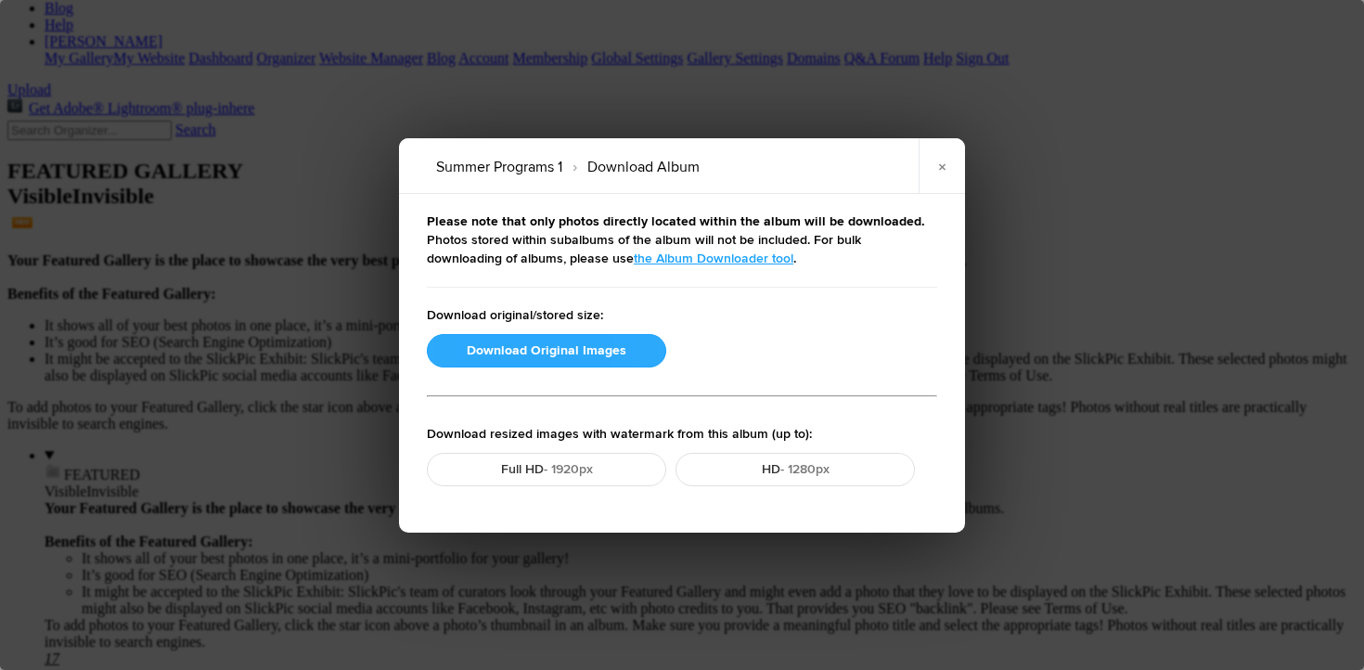
click at [521, 344] on button "Download Original Images" at bounding box center [546, 350] width 239 height 33
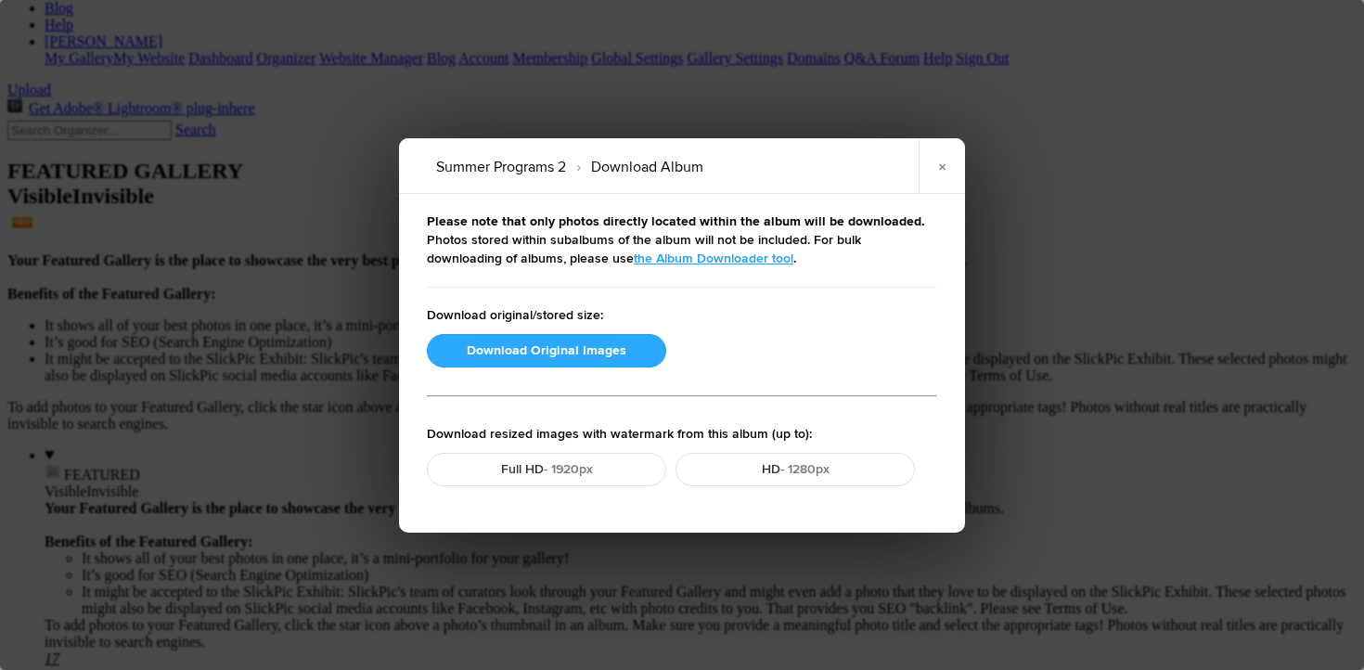
click at [528, 351] on button "Download Original Images" at bounding box center [546, 350] width 239 height 33
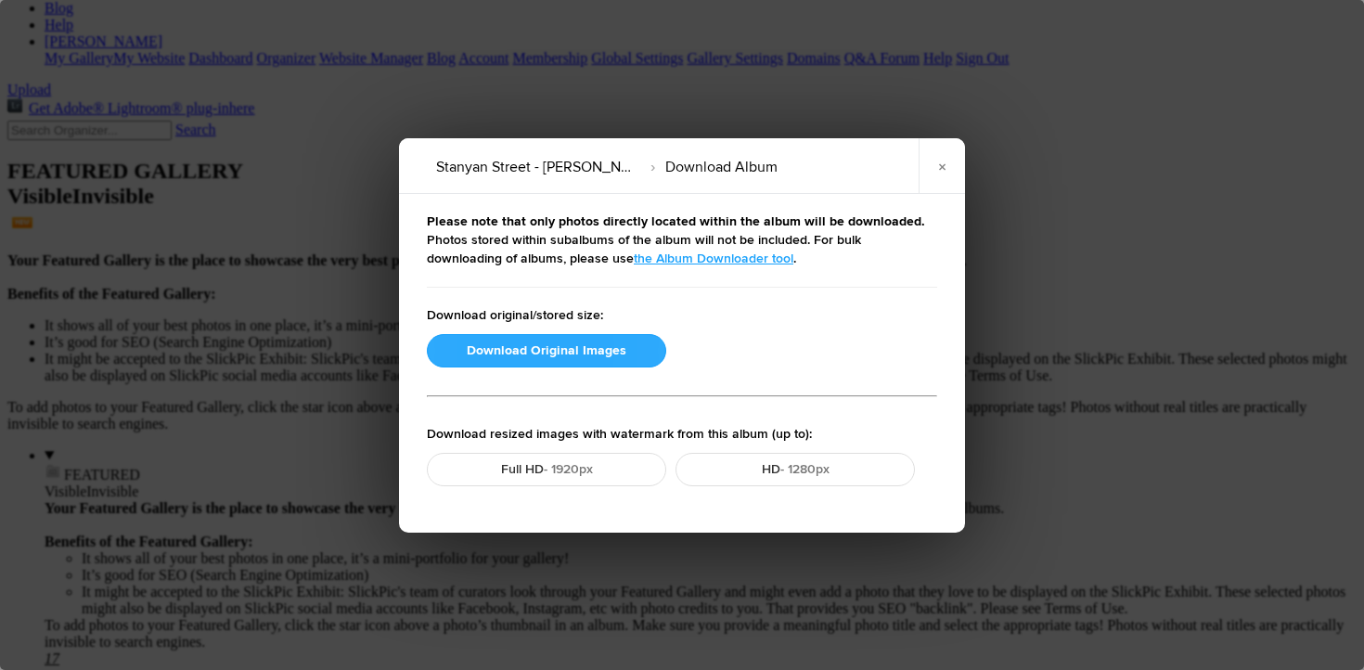
click at [525, 348] on button "Download Original Images" at bounding box center [546, 350] width 239 height 33
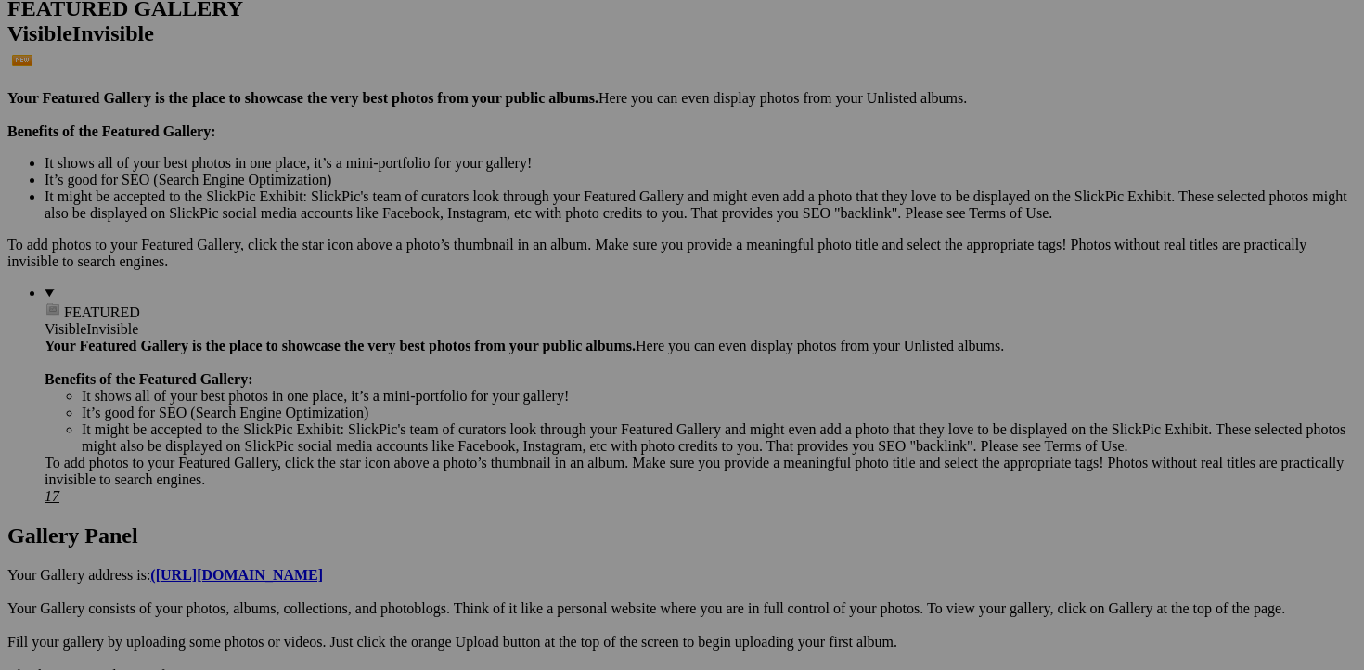
scroll to position [470, 0]
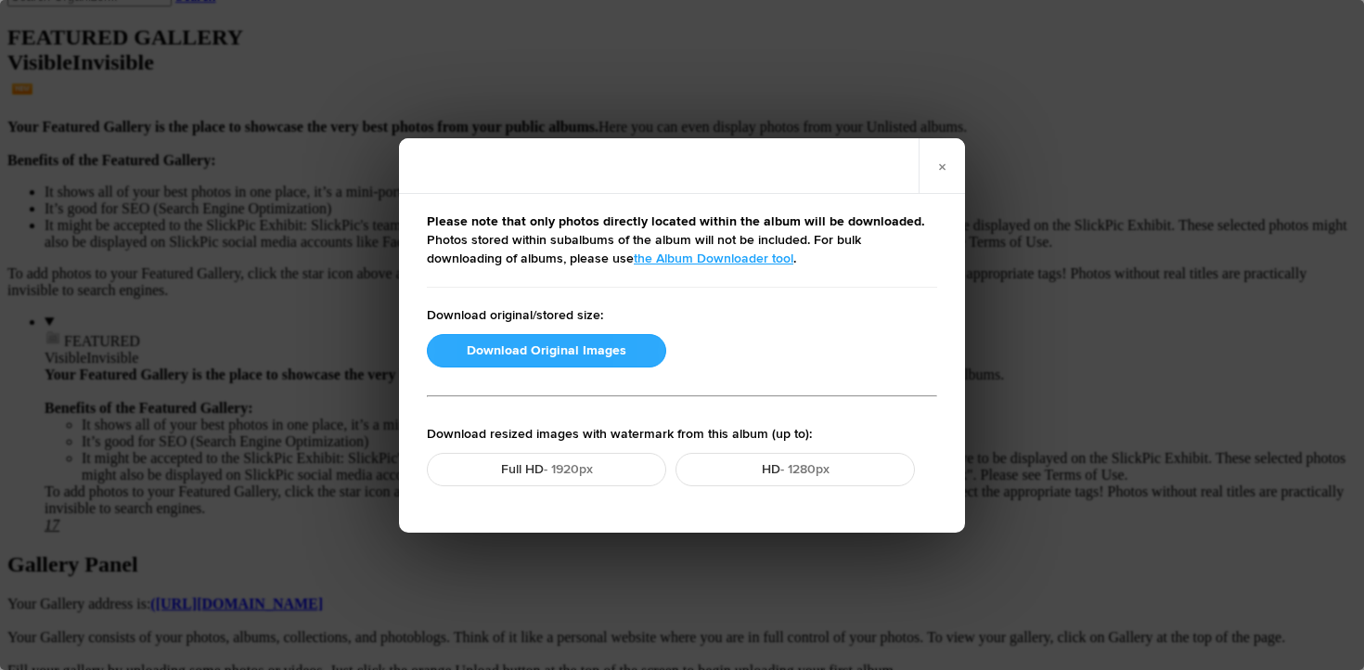
click at [521, 353] on button "Download Original Images" at bounding box center [546, 350] width 239 height 33
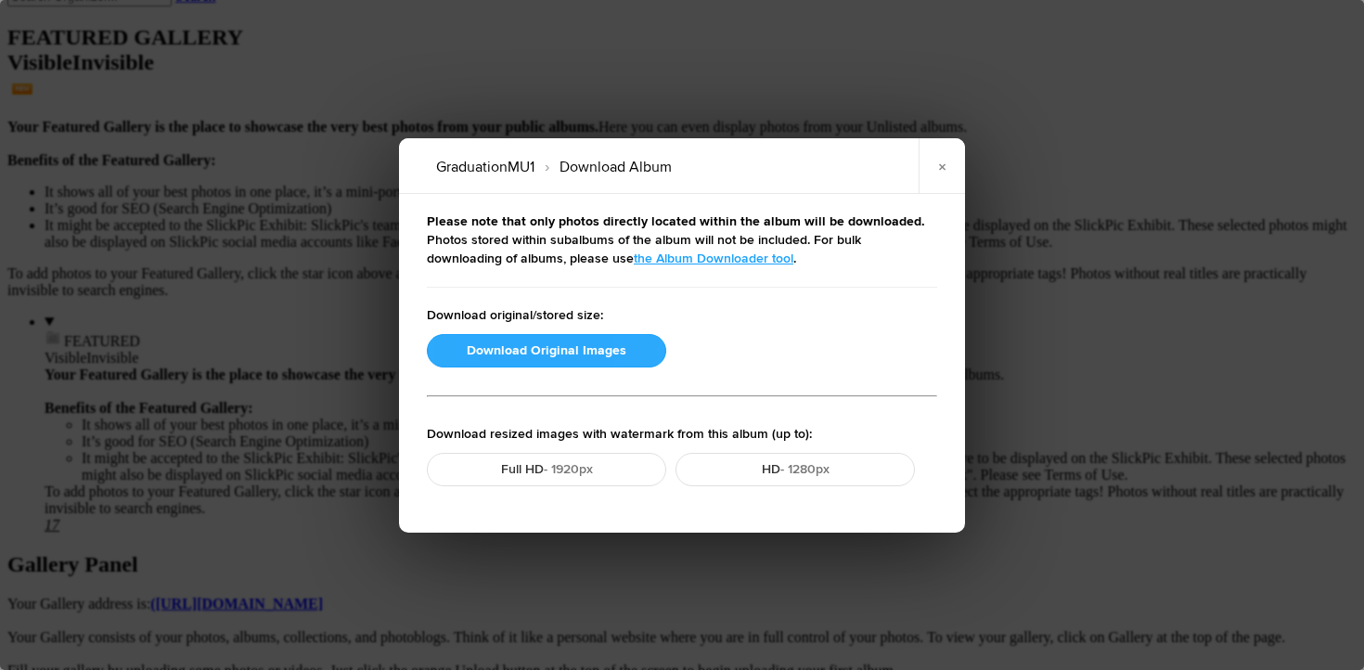
click at [509, 357] on button "Download Original Images" at bounding box center [546, 350] width 239 height 33
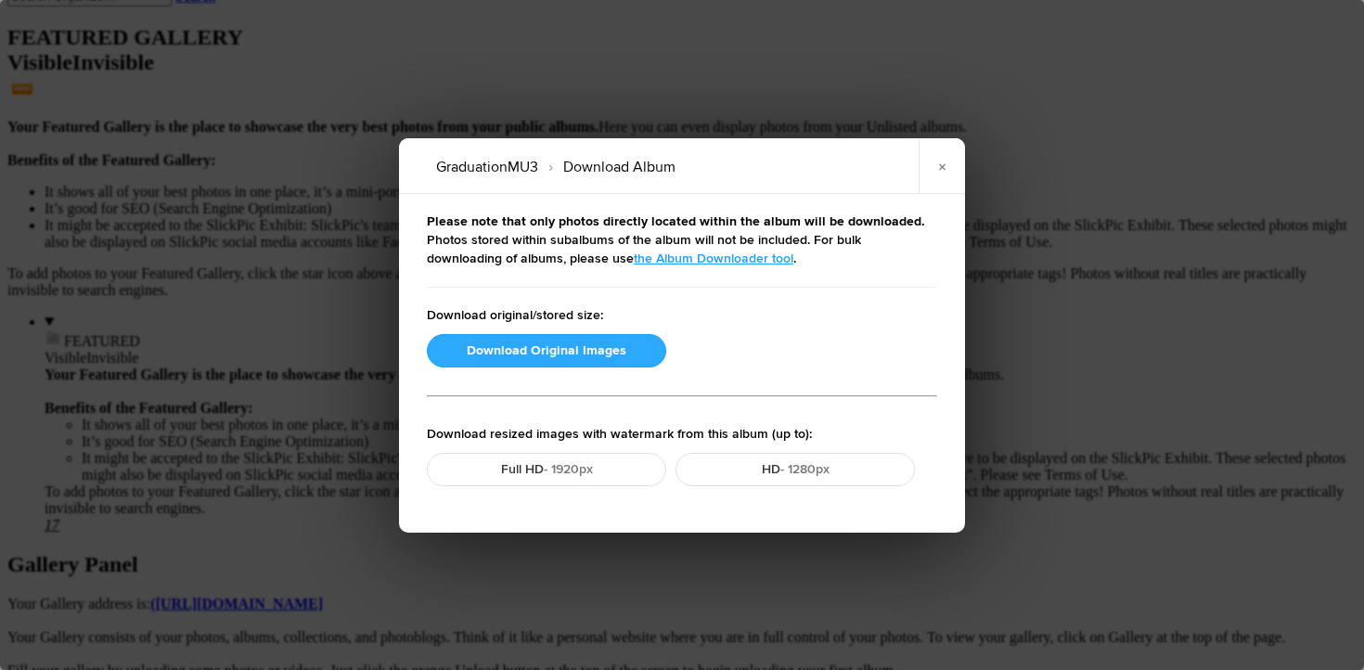
click at [550, 347] on button "Download Original Images" at bounding box center [546, 350] width 239 height 33
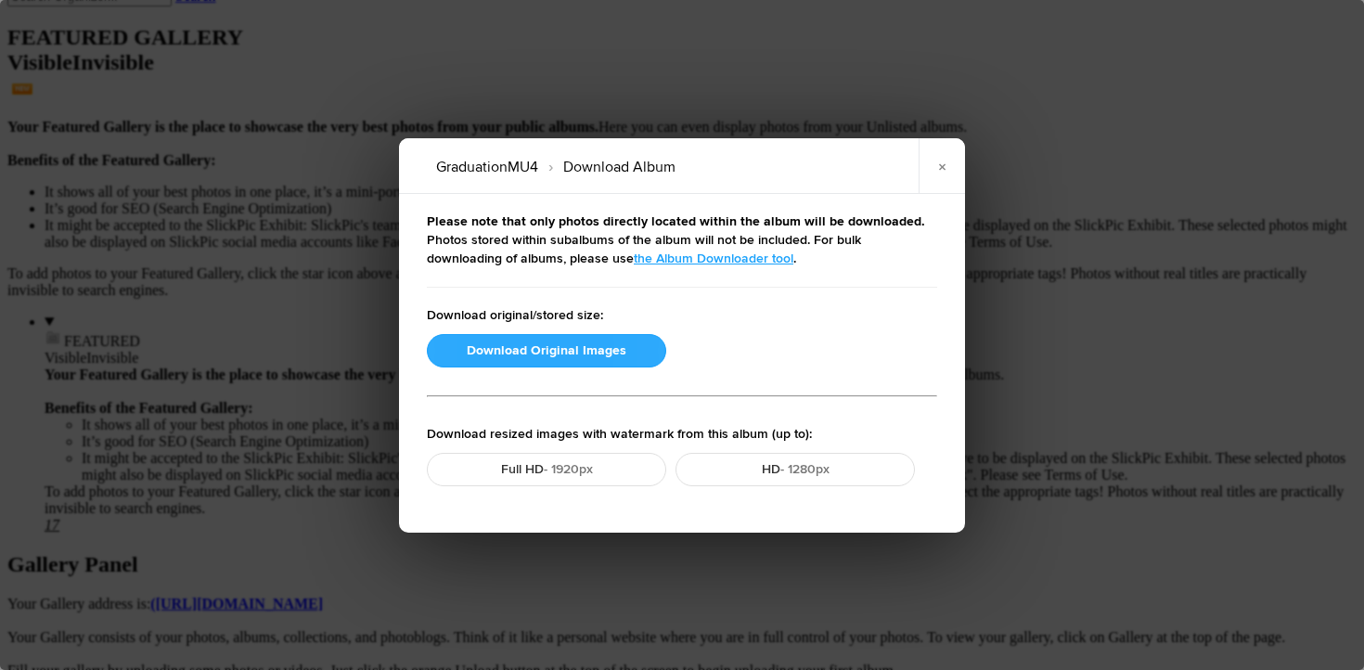
click at [548, 352] on button "Download Original Images" at bounding box center [546, 350] width 239 height 33
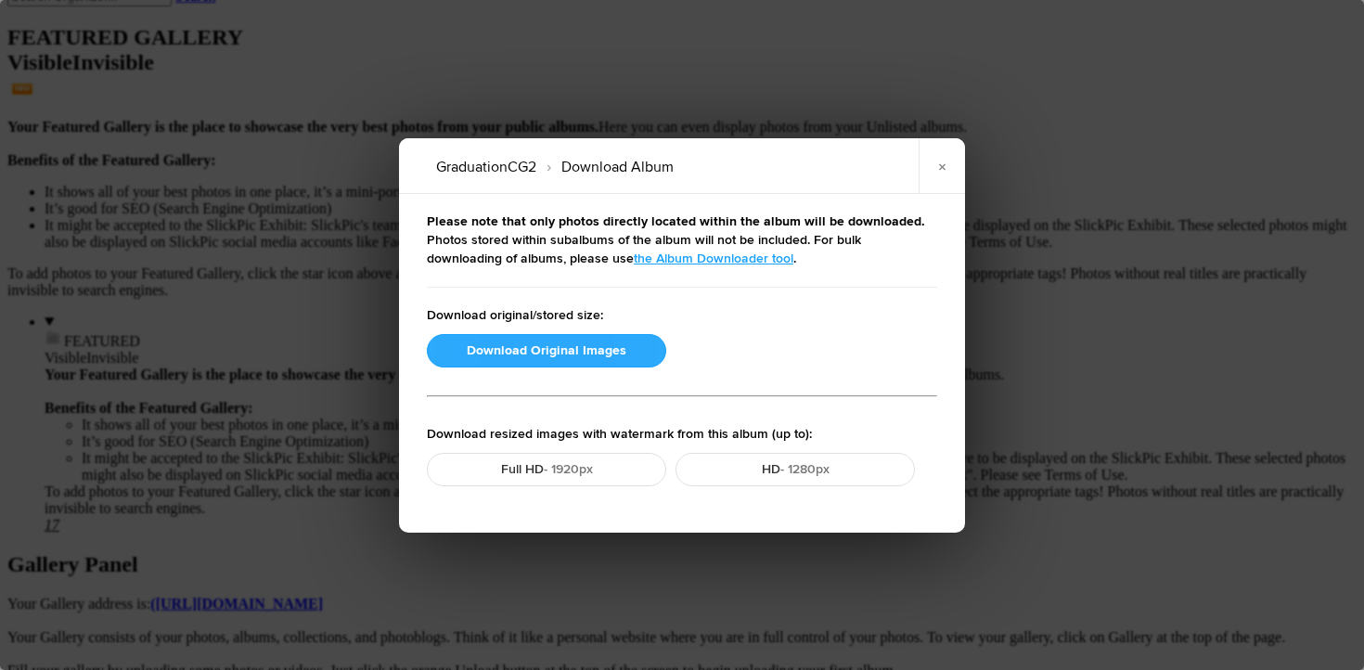
click at [510, 339] on button "Download Original Images" at bounding box center [546, 350] width 239 height 33
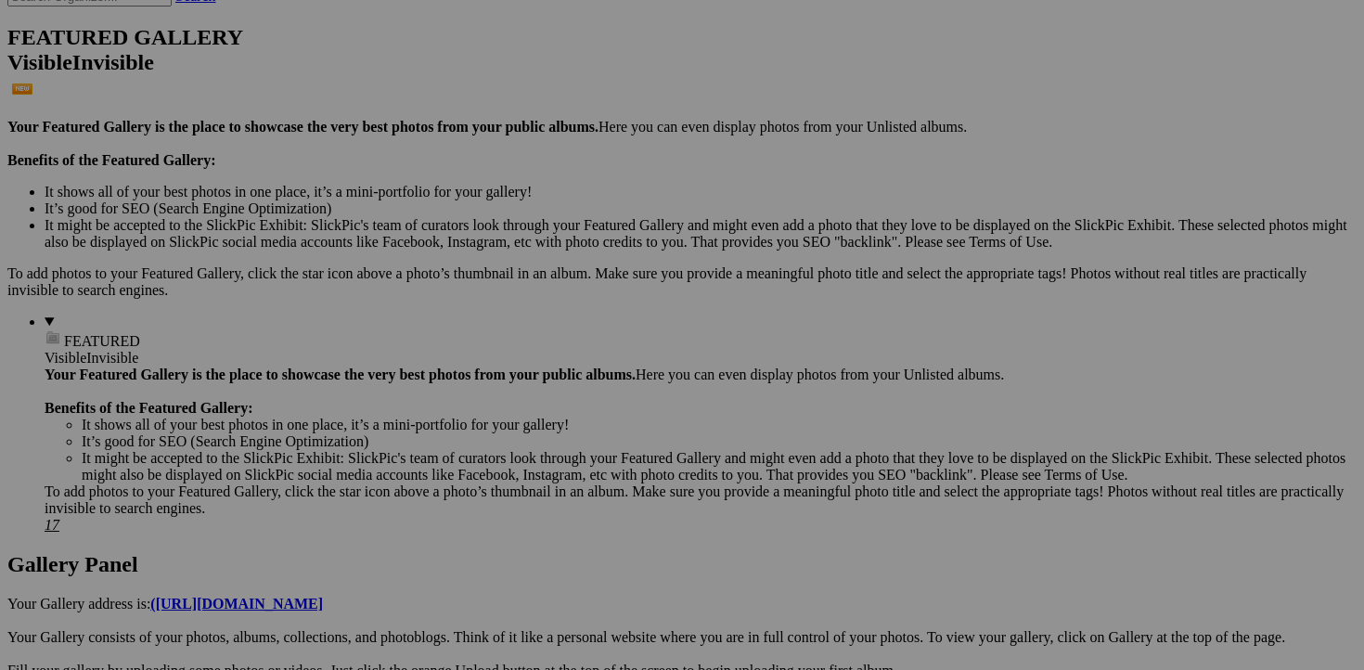
scroll to position [308, 0]
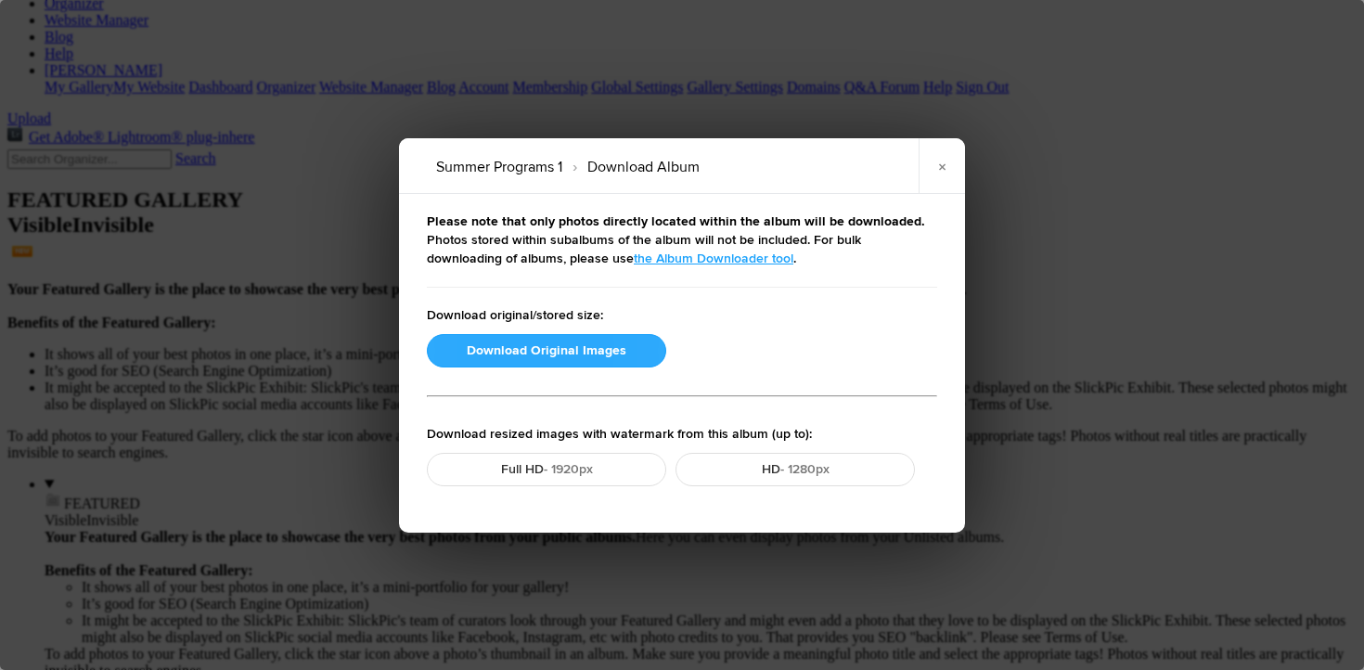
click at [550, 352] on button "Download Original Images" at bounding box center [546, 350] width 239 height 33
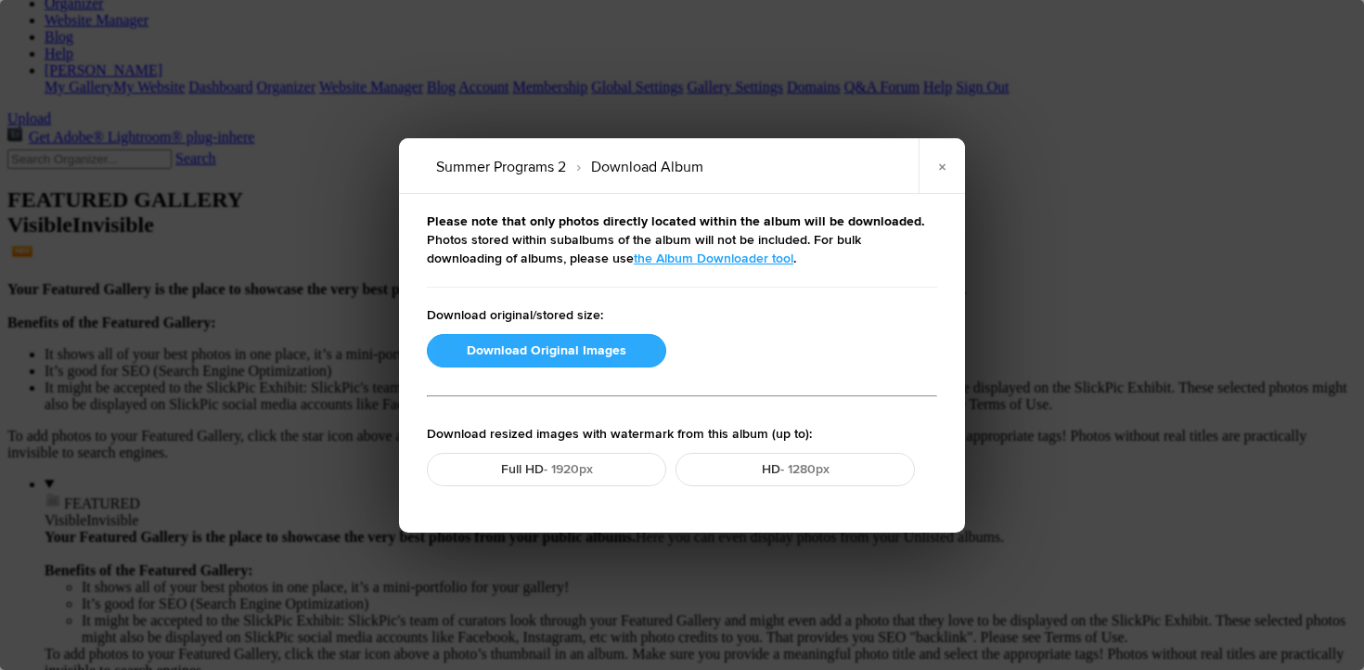
click at [550, 352] on button "Download Original Images" at bounding box center [546, 350] width 239 height 33
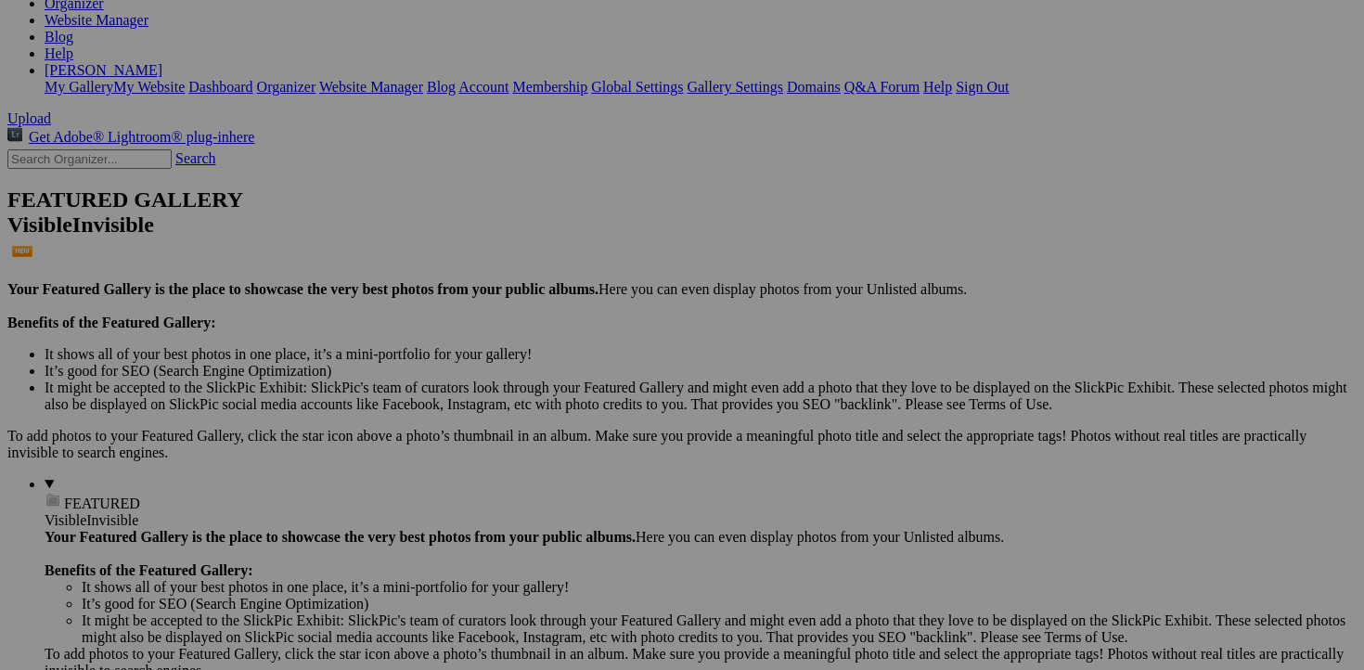
scroll to position [588, 0]
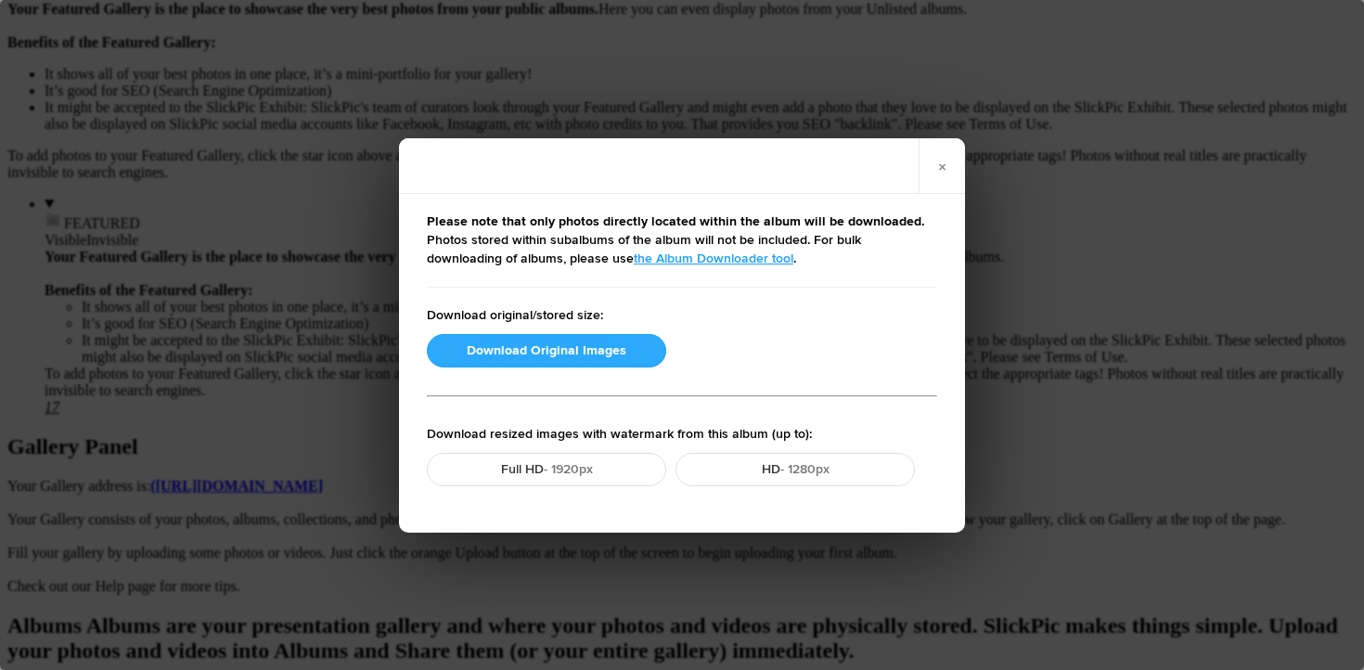
click at [582, 349] on button "Download Original Images" at bounding box center [546, 350] width 239 height 33
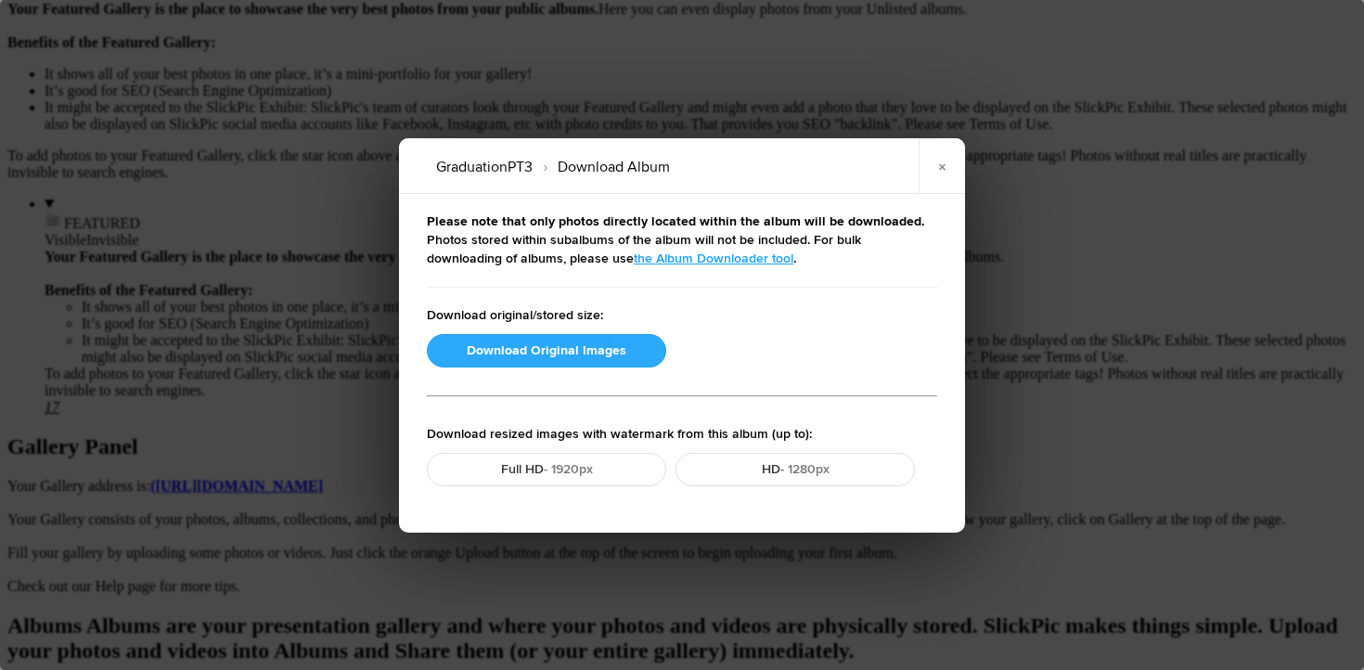
click at [557, 352] on button "Download Original Images" at bounding box center [546, 350] width 239 height 33
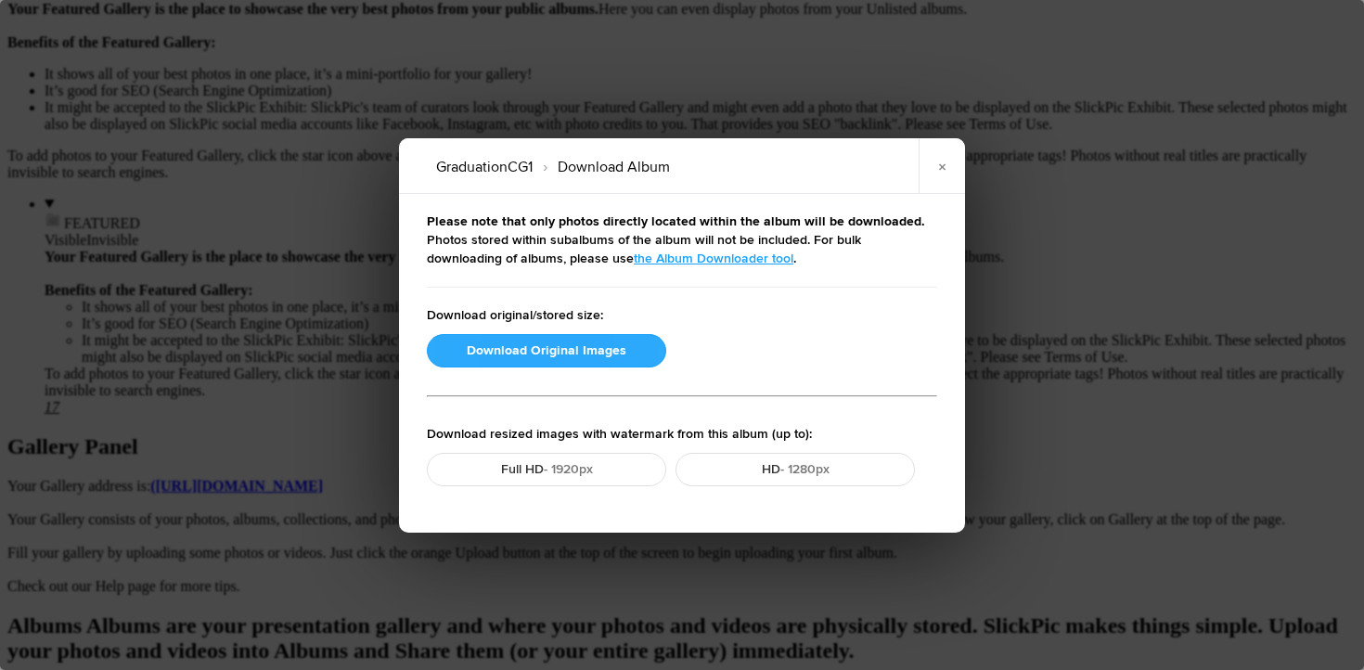
click at [551, 355] on button "Download Original Images" at bounding box center [546, 350] width 239 height 33
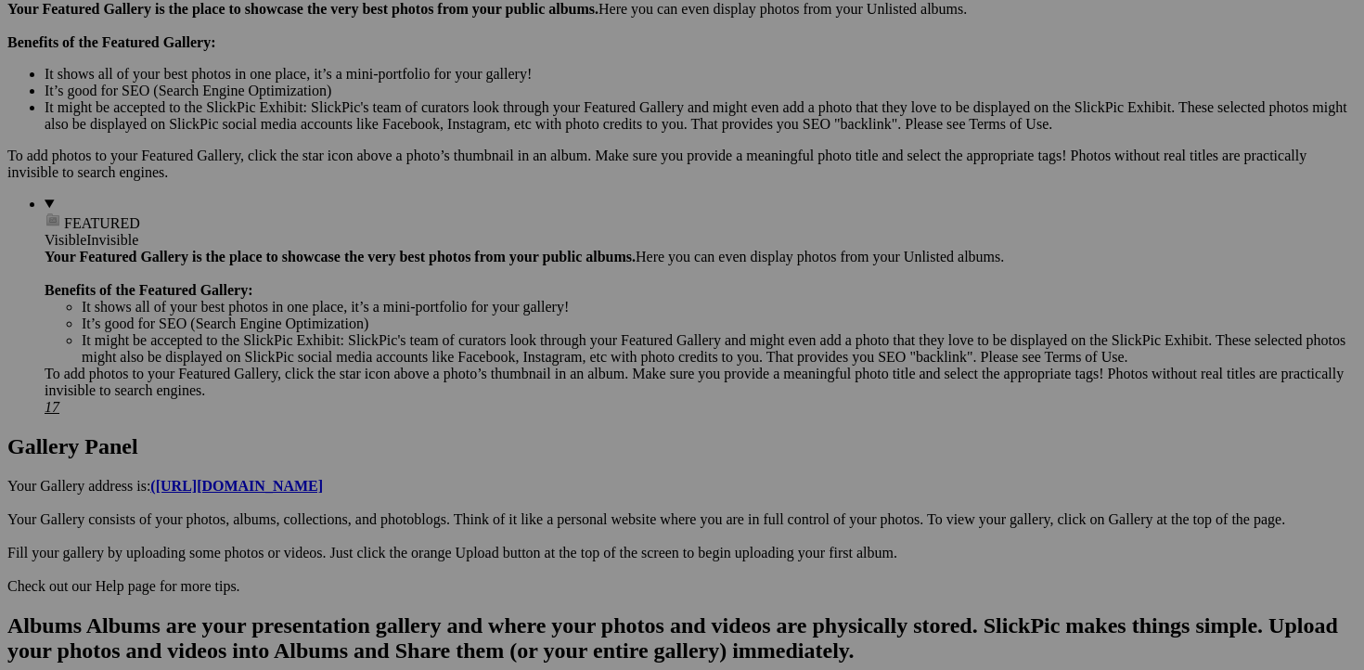
scroll to position [209, 0]
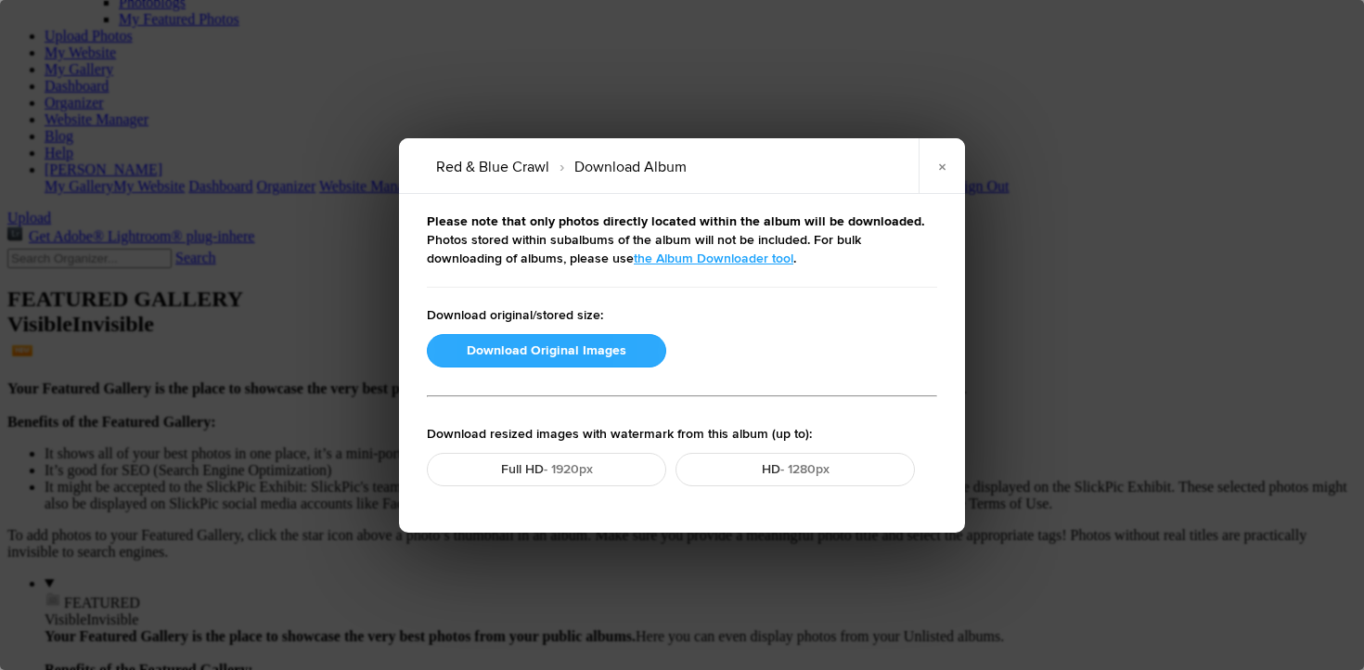
click at [521, 345] on button "Download Original Images" at bounding box center [546, 350] width 239 height 33
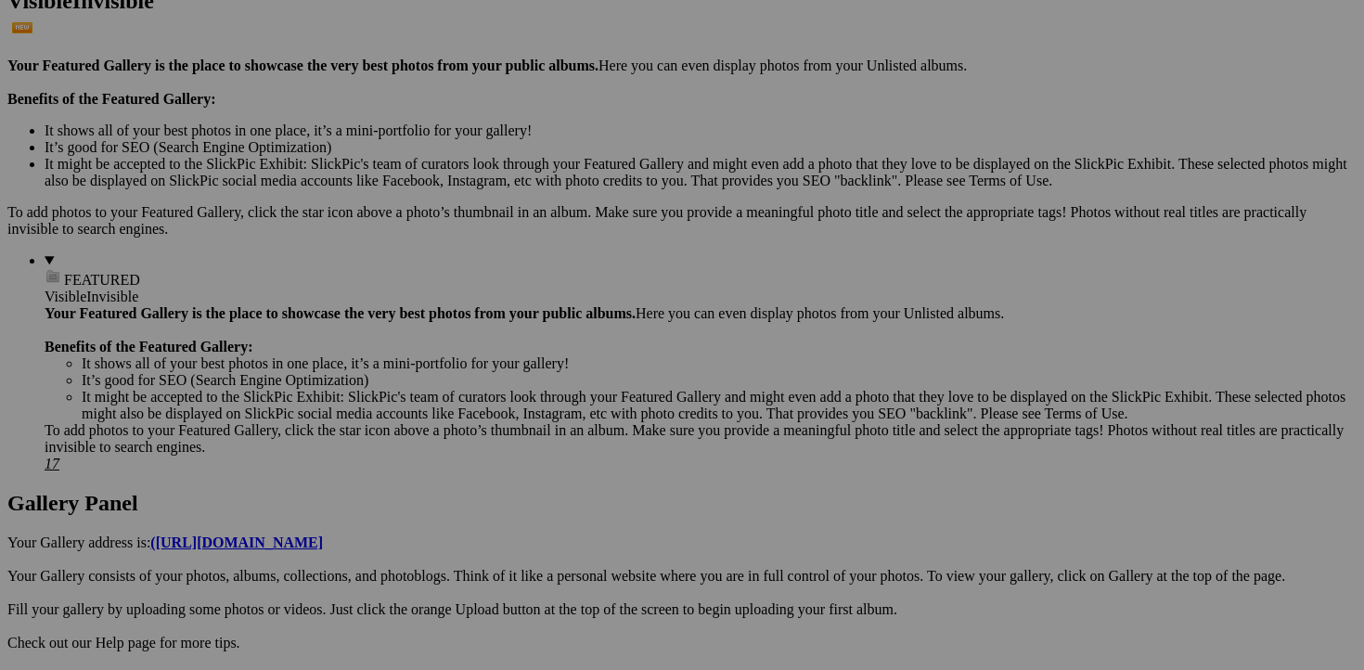
scroll to position [0, 0]
